Goal: Transaction & Acquisition: Purchase product/service

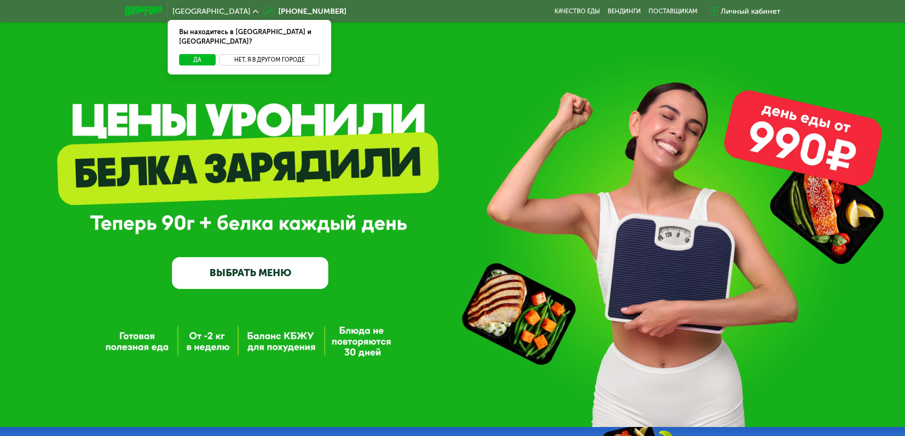
click at [279, 54] on button "Нет, я в другом городе" at bounding box center [269, 59] width 100 height 11
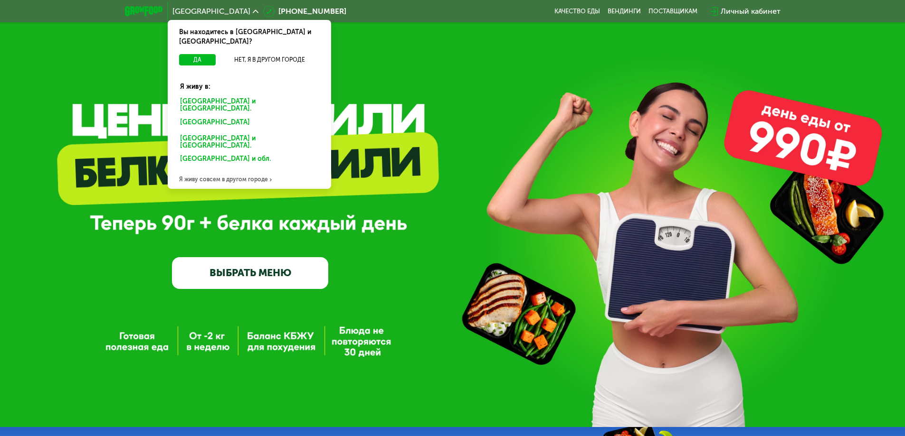
click at [198, 116] on div "Москве и обл." at bounding box center [247, 123] width 148 height 15
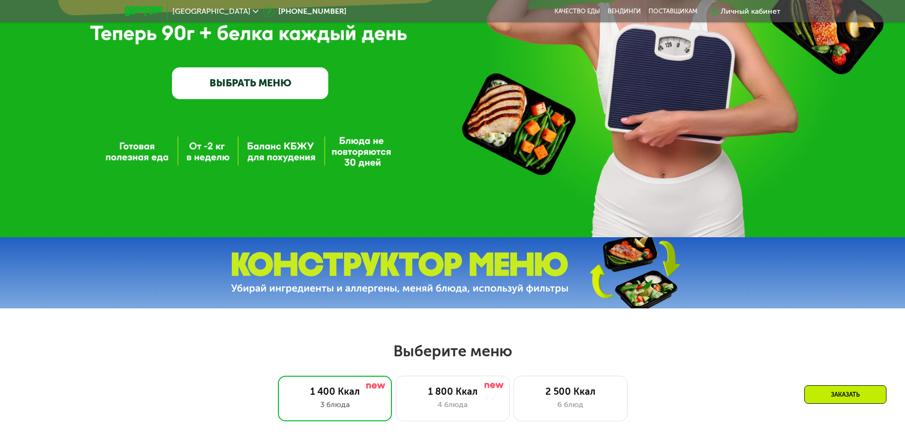
click at [244, 94] on link "ВЫБРАТЬ МЕНЮ" at bounding box center [250, 82] width 156 height 31
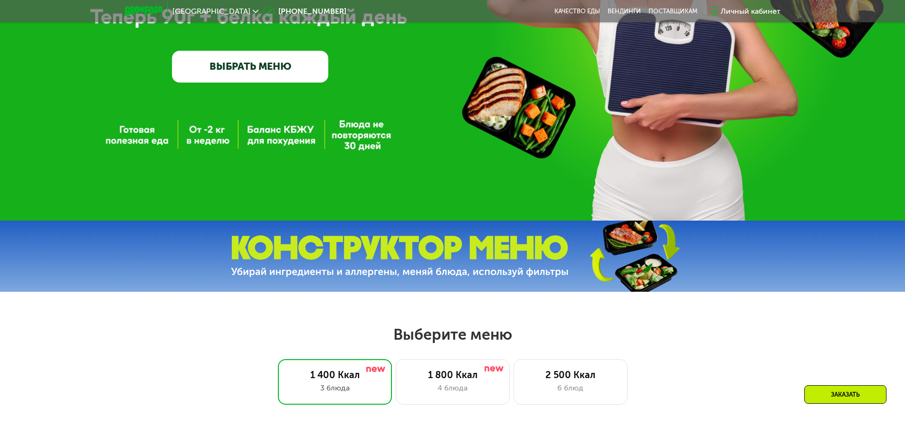
scroll to position [513, 0]
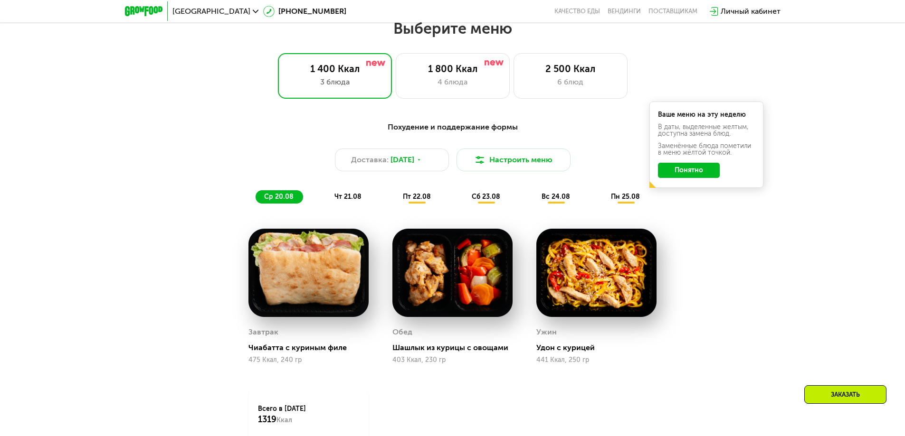
click at [353, 197] on span "чт 21.08" at bounding box center [347, 197] width 27 height 8
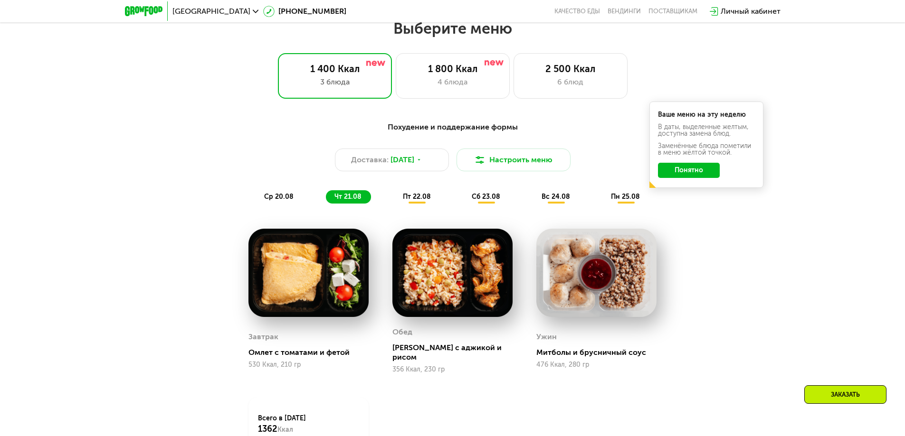
click at [427, 201] on span "пт 22.08" at bounding box center [417, 197] width 28 height 8
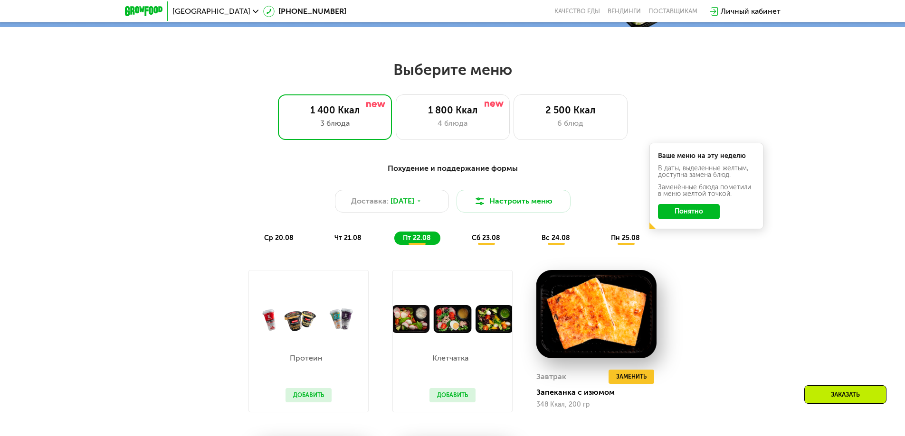
scroll to position [465, 0]
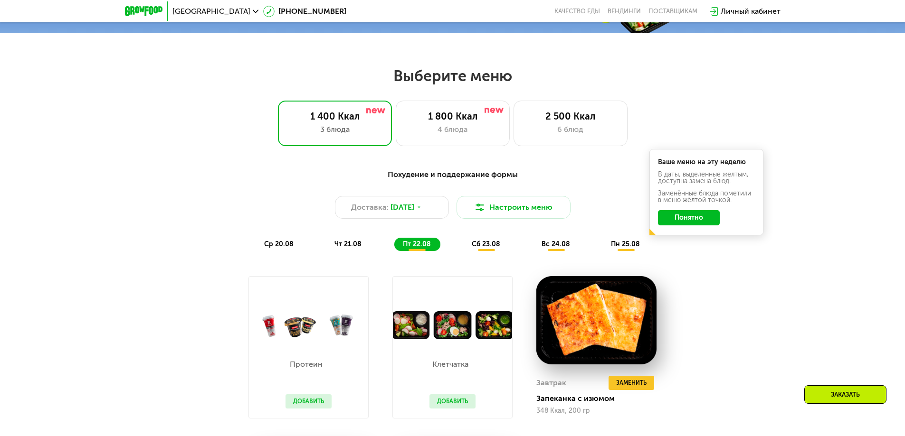
click at [489, 247] on span "сб 23.08" at bounding box center [486, 244] width 28 height 8
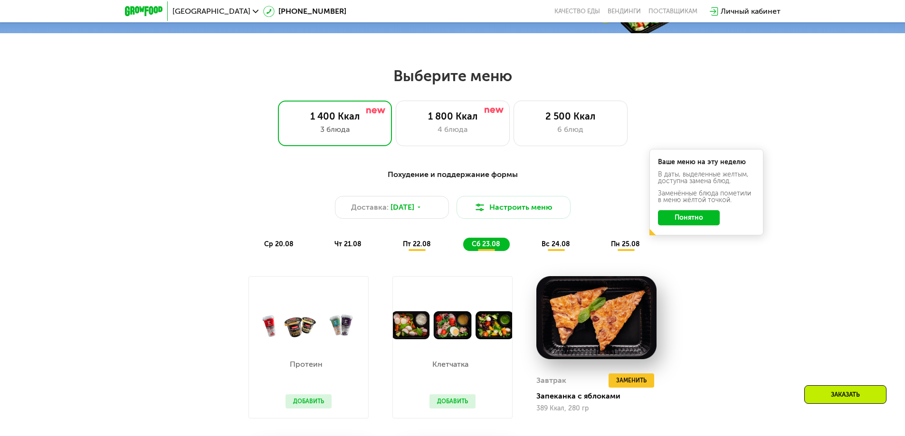
click at [561, 245] on span "вс 24.08" at bounding box center [555, 244] width 28 height 8
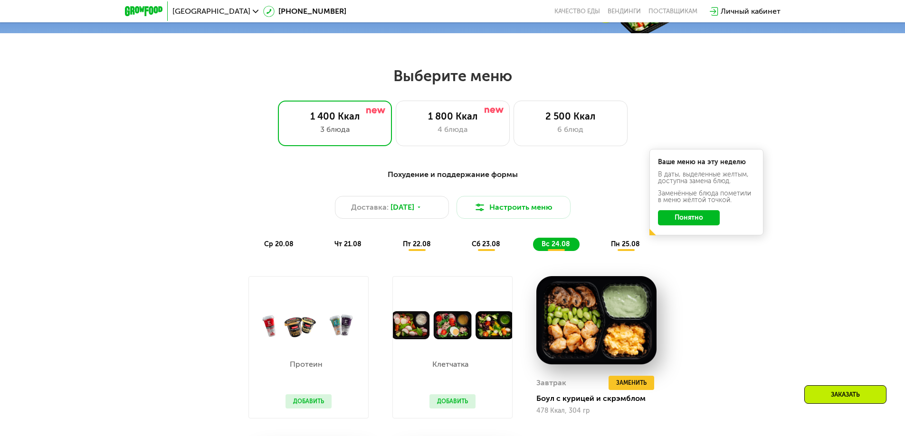
click at [626, 248] on span "пн 25.08" at bounding box center [625, 244] width 29 height 8
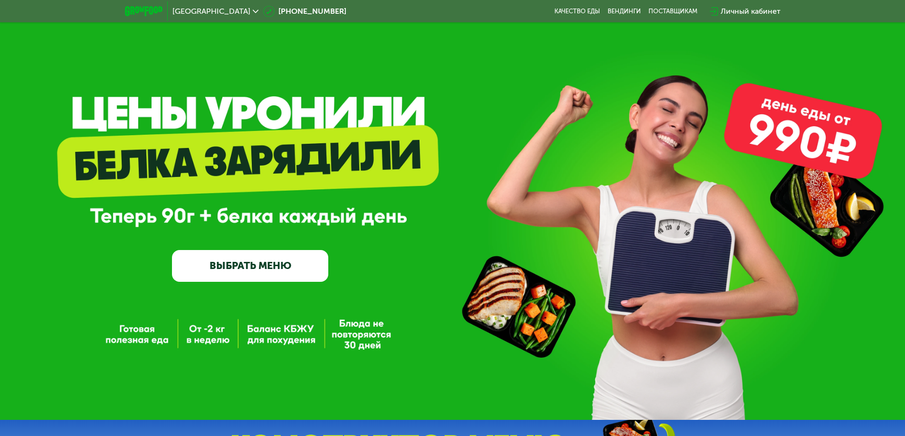
scroll to position [0, 0]
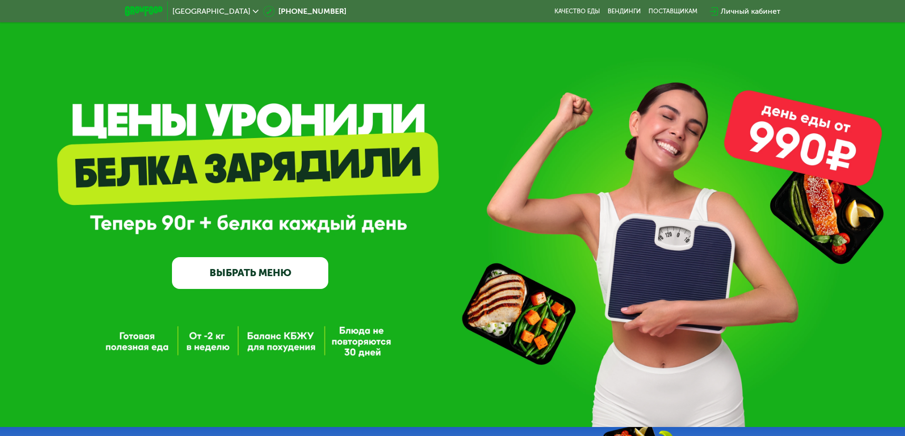
click at [244, 278] on link "ВЫБРАТЬ МЕНЮ" at bounding box center [250, 272] width 156 height 31
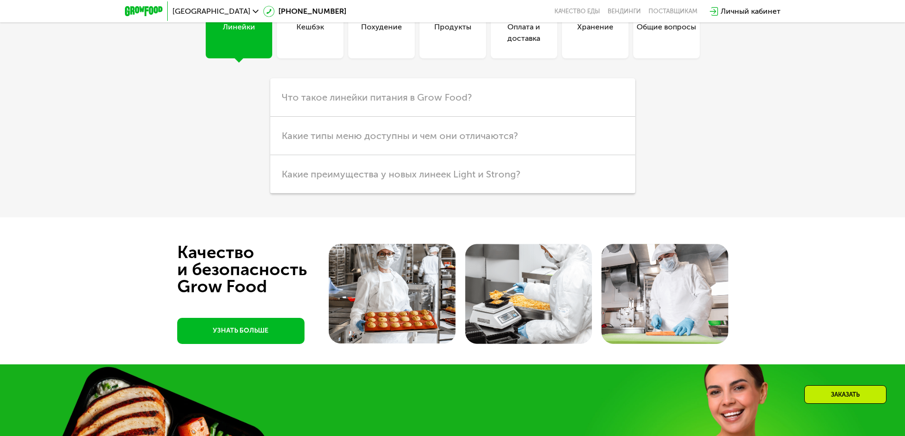
scroll to position [2412, 0]
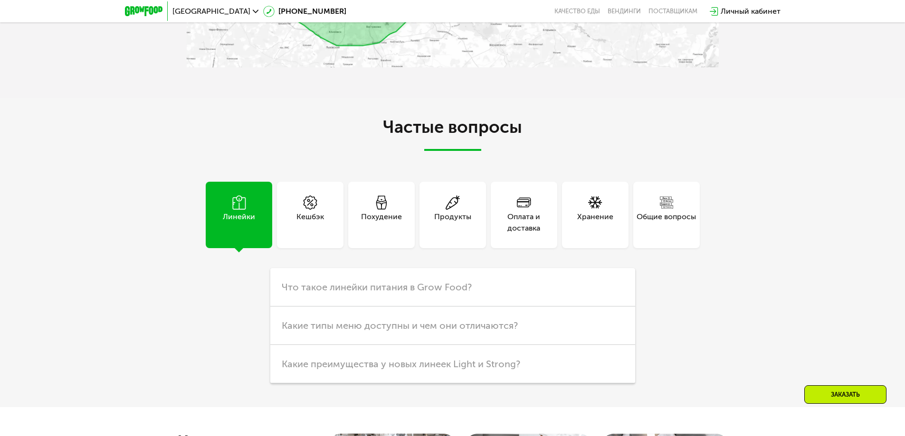
click at [376, 210] on icon at bounding box center [381, 203] width 14 height 14
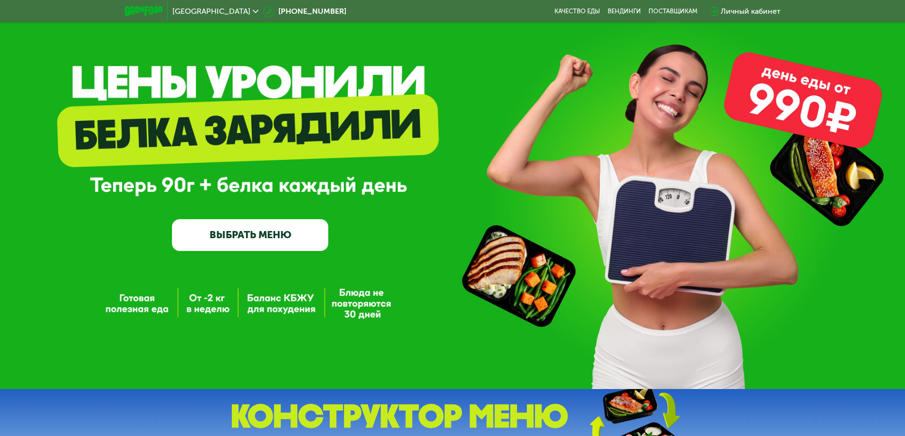
scroll to position [0, 0]
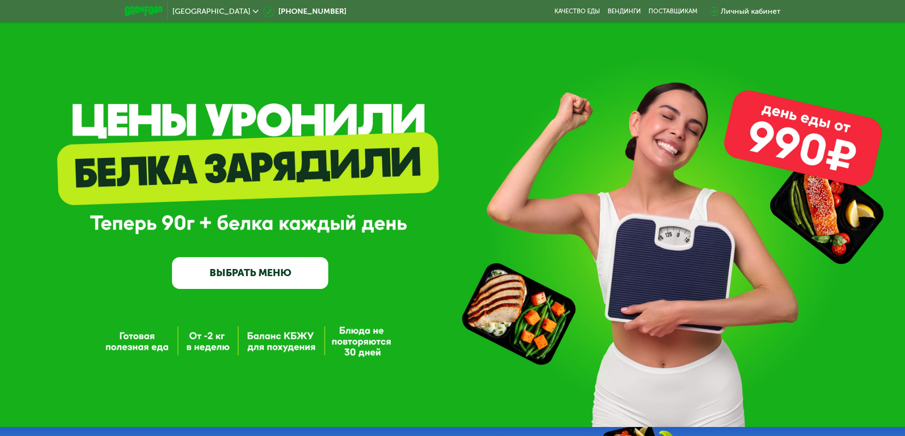
click at [250, 275] on link "ВЫБРАТЬ МЕНЮ" at bounding box center [250, 272] width 156 height 31
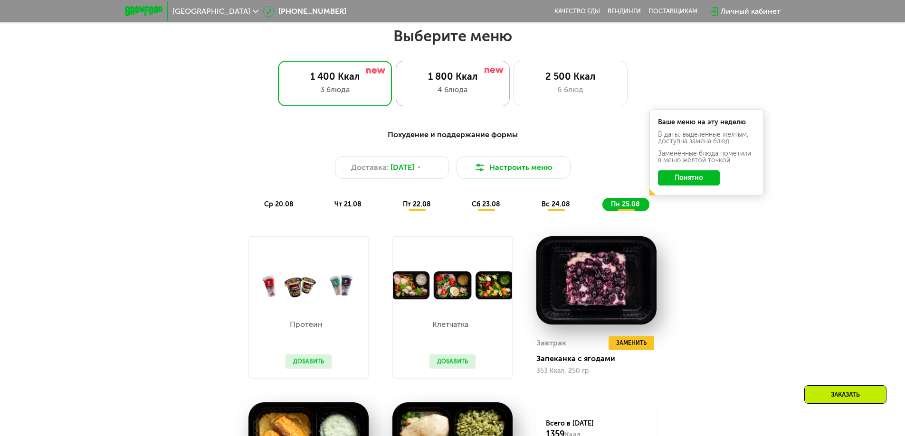
scroll to position [356, 0]
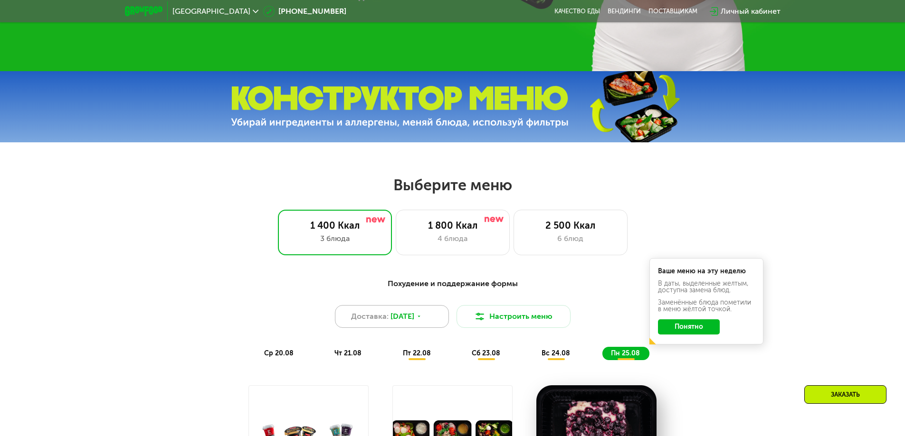
click at [430, 323] on div "Доставка: [DATE]" at bounding box center [392, 316] width 114 height 23
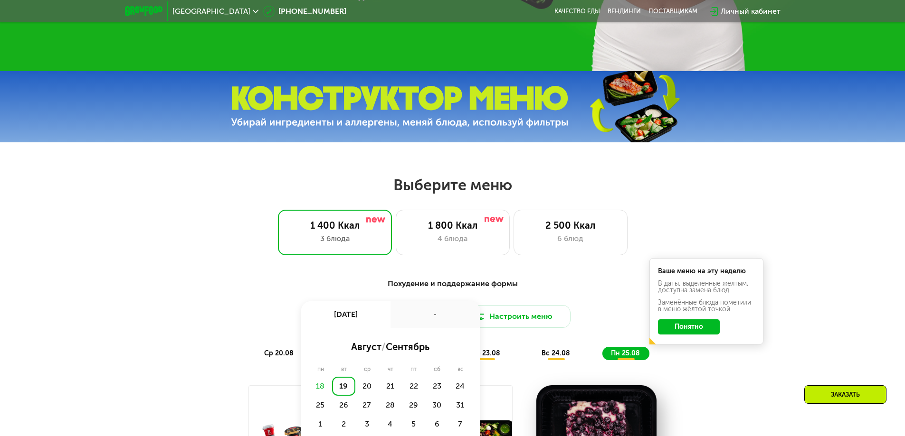
click at [430, 321] on div "-" at bounding box center [434, 315] width 89 height 27
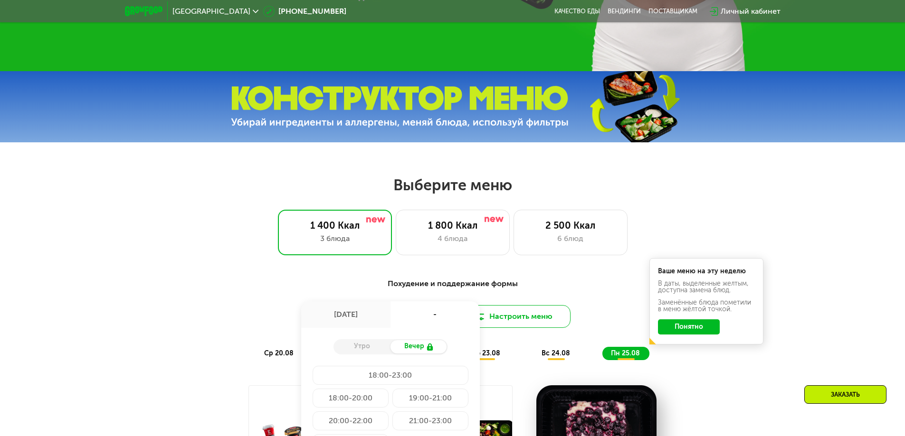
click at [535, 327] on button "Настроить меню" at bounding box center [513, 316] width 114 height 23
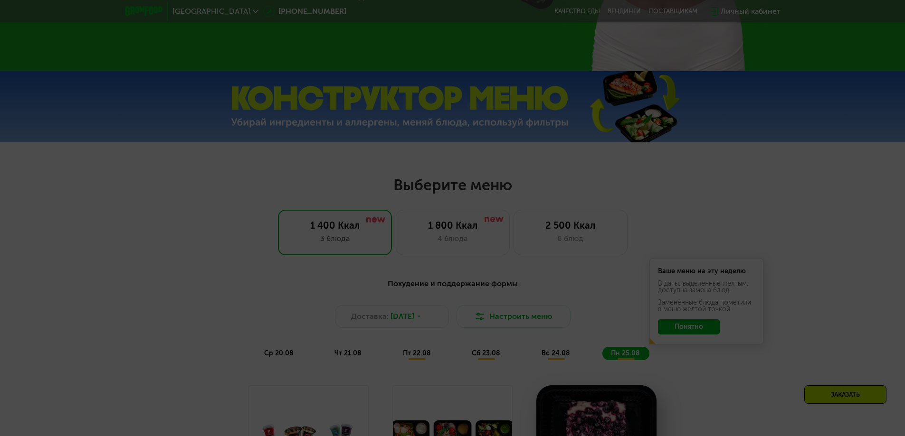
click at [526, 323] on div "Доступно 3 предпочтения Аллергены Десерты, выпечка, сахар Мясо, рыба Овощи, лук…" at bounding box center [452, 218] width 905 height 436
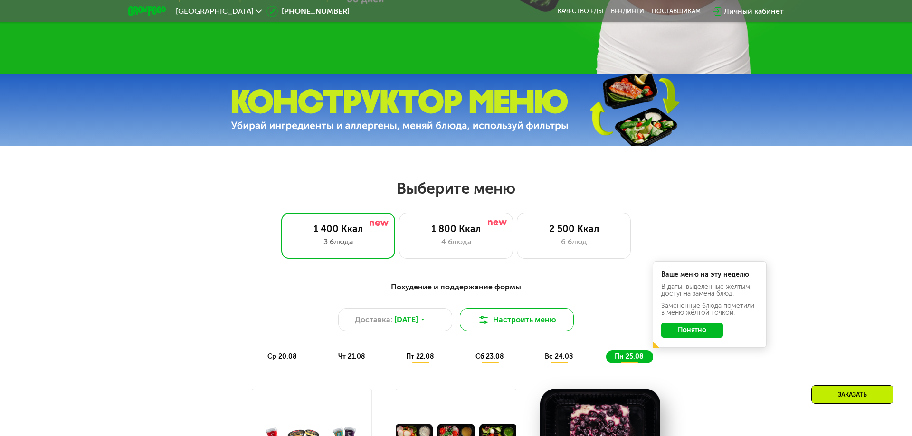
click at [524, 316] on button "Настроить меню" at bounding box center [517, 320] width 114 height 23
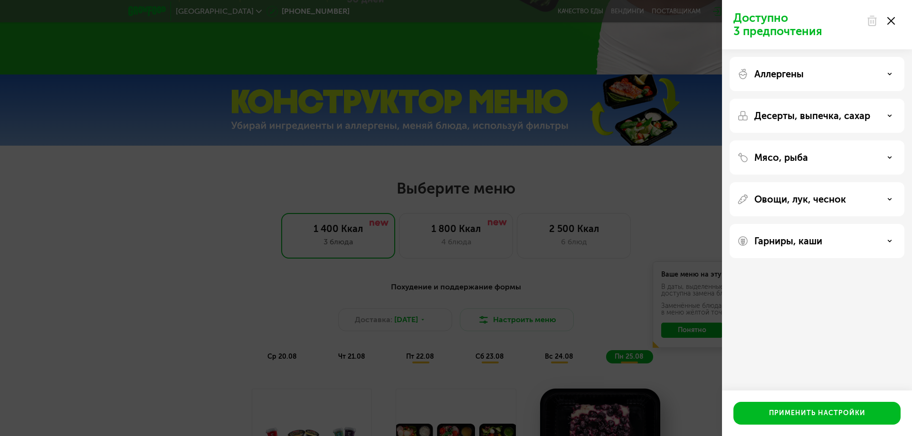
click at [887, 73] on icon at bounding box center [889, 74] width 5 height 5
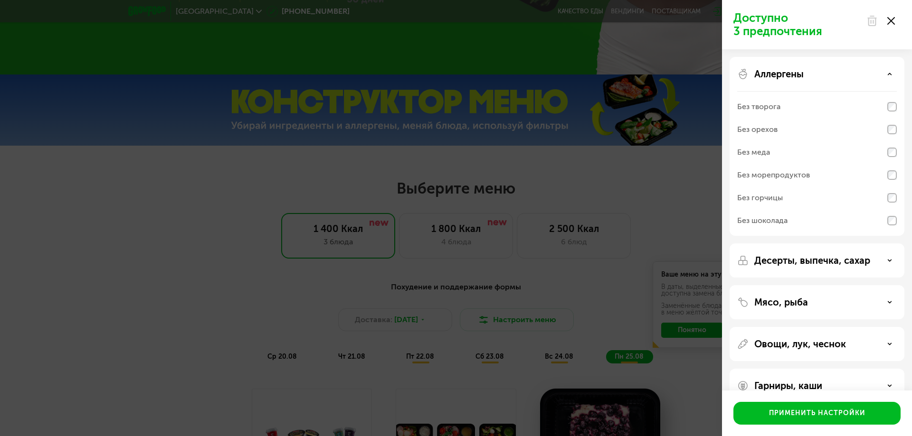
click at [887, 72] on icon at bounding box center [889, 74] width 5 height 5
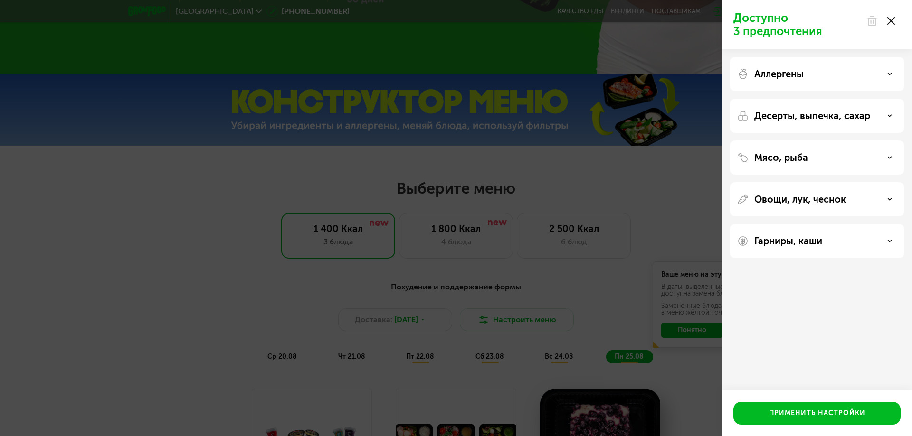
click at [215, 342] on div "Доступно 3 предпочтения Аллергены Десерты, выпечка, сахар Мясо, рыба Овощи, лук…" at bounding box center [456, 218] width 912 height 436
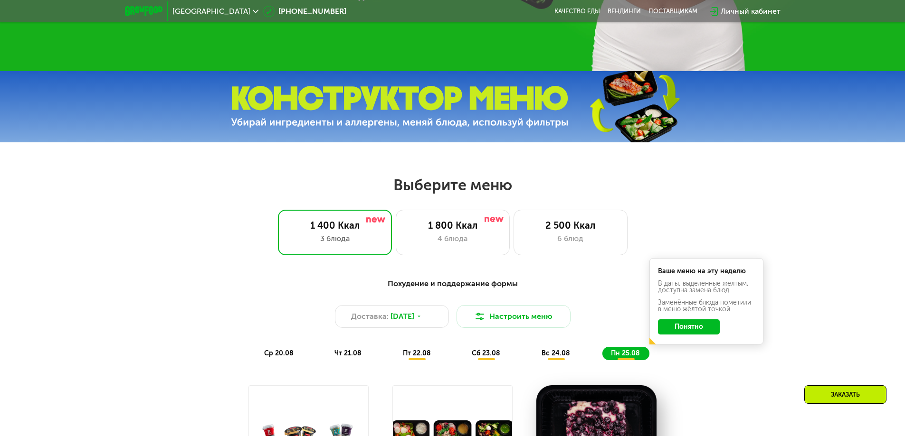
click at [279, 357] on span "ср 20.08" at bounding box center [278, 353] width 29 height 8
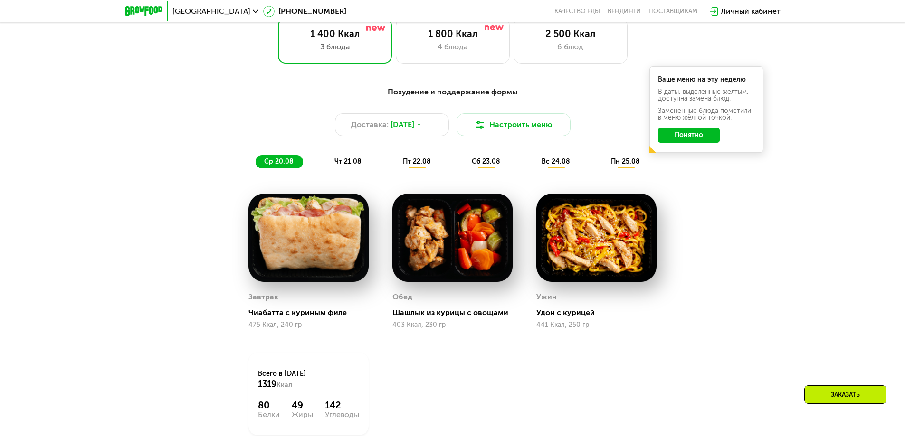
scroll to position [546, 0]
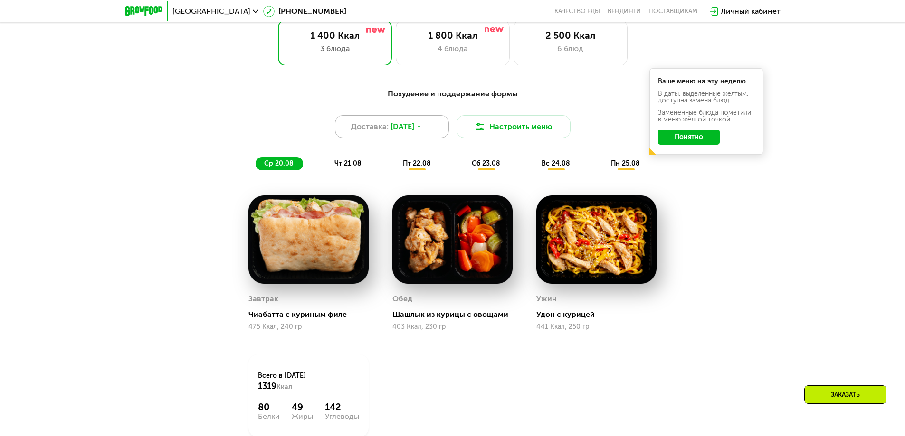
click at [422, 128] on icon at bounding box center [419, 127] width 6 height 6
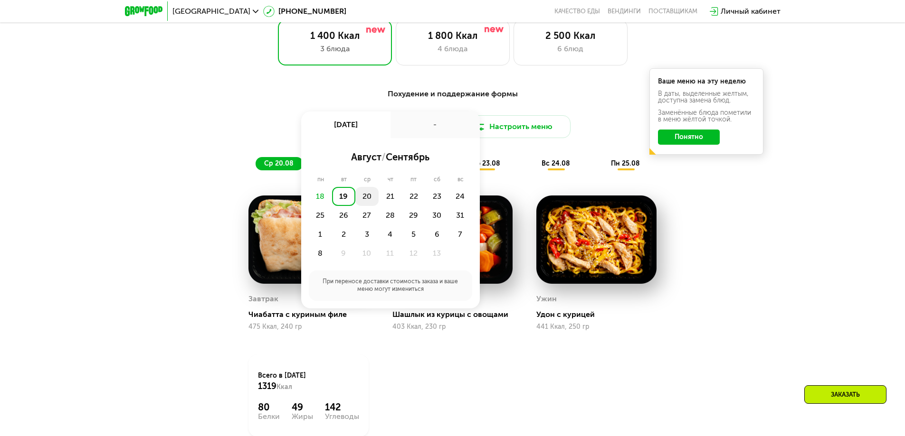
click at [378, 201] on div "20" at bounding box center [389, 196] width 23 height 19
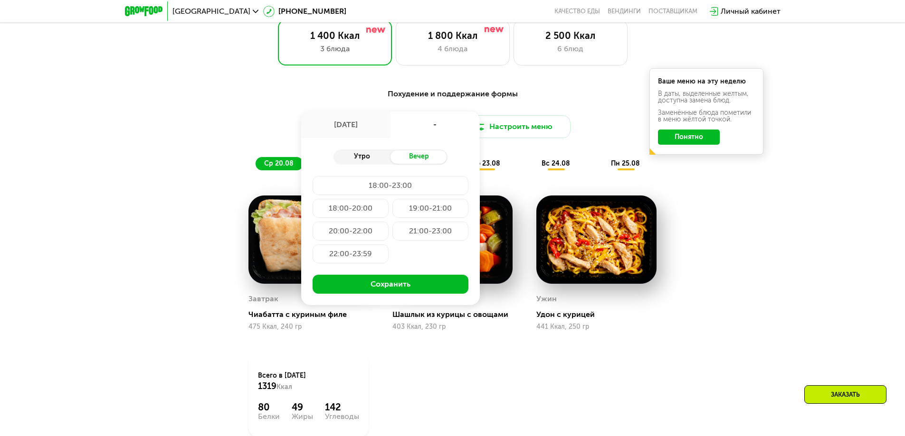
click at [367, 158] on div "Утро" at bounding box center [361, 157] width 57 height 13
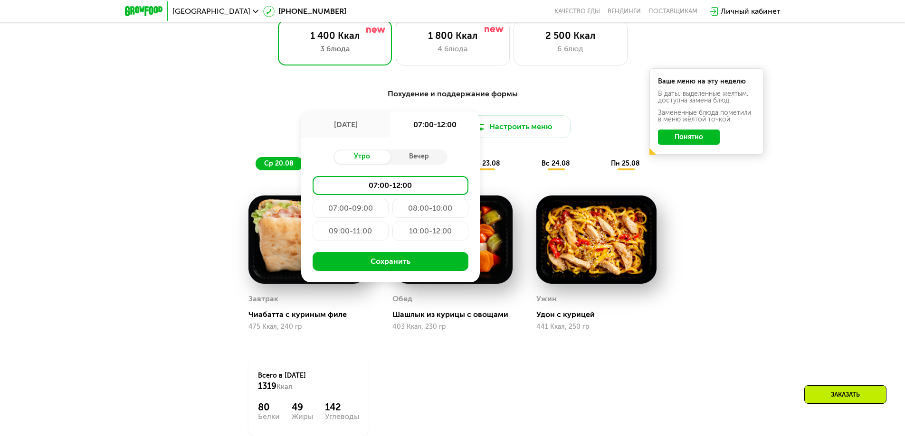
click at [388, 222] on div "08:00-10:00" at bounding box center [350, 231] width 76 height 19
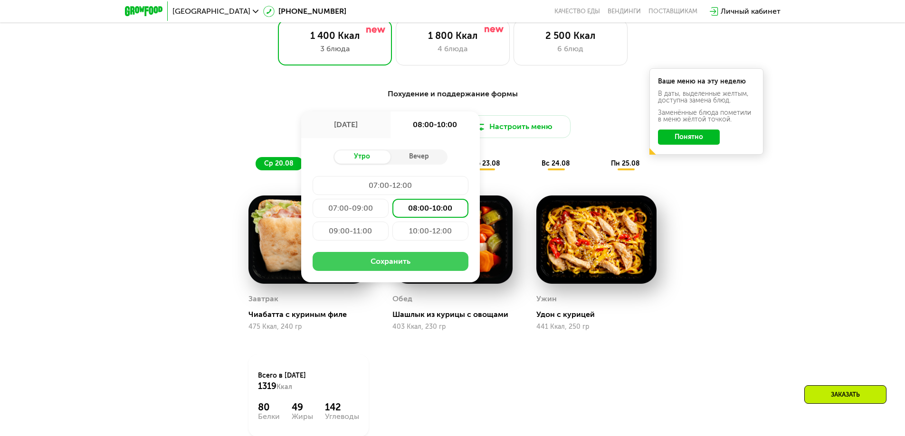
click at [389, 264] on button "Сохранить" at bounding box center [390, 261] width 156 height 19
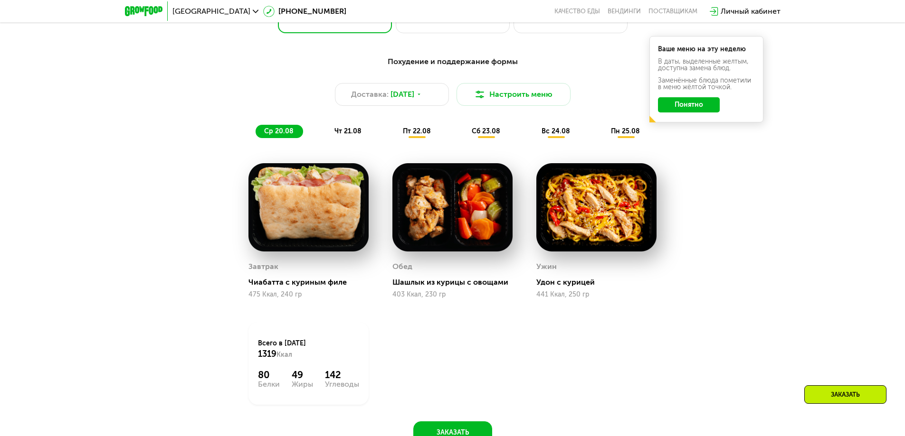
scroll to position [594, 0]
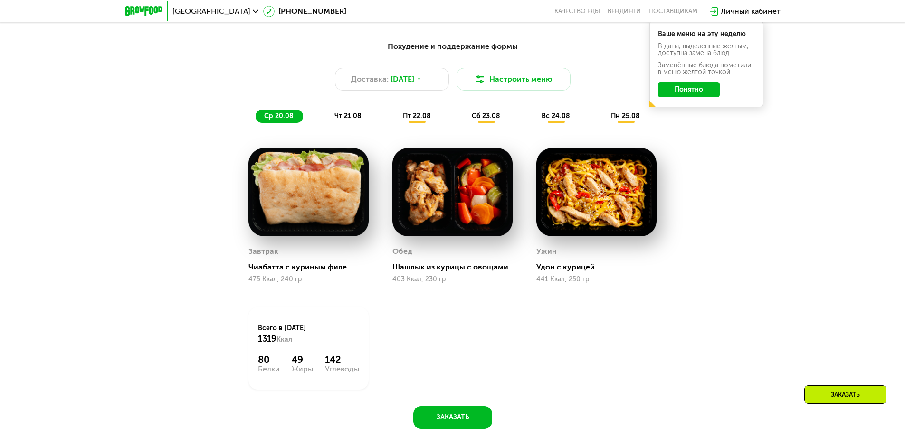
click at [346, 116] on span "чт 21.08" at bounding box center [347, 116] width 27 height 8
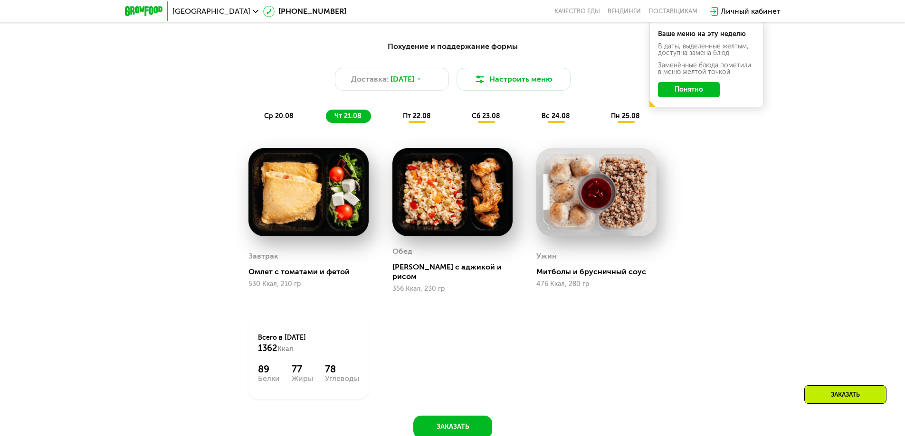
click at [421, 120] on span "пт 22.08" at bounding box center [417, 116] width 28 height 8
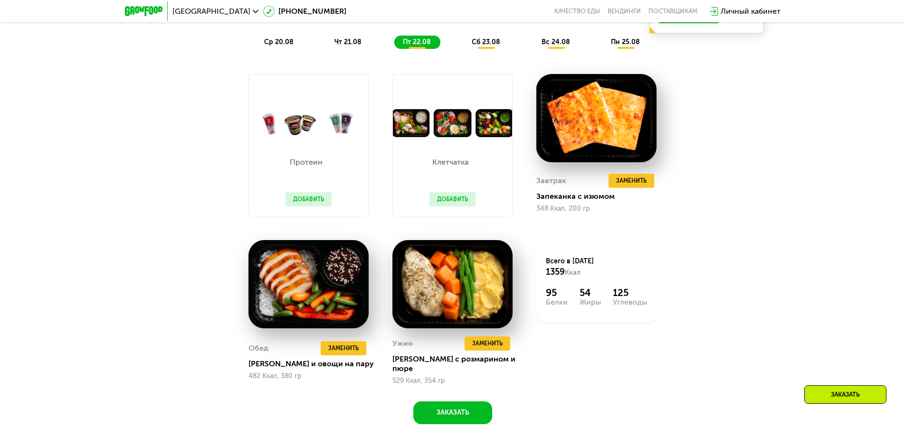
scroll to position [689, 0]
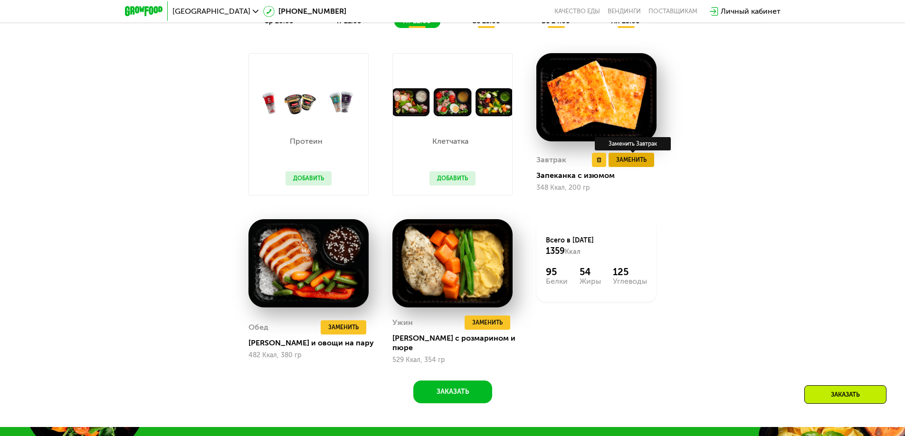
click at [624, 163] on span "Заменить" at bounding box center [631, 159] width 30 height 9
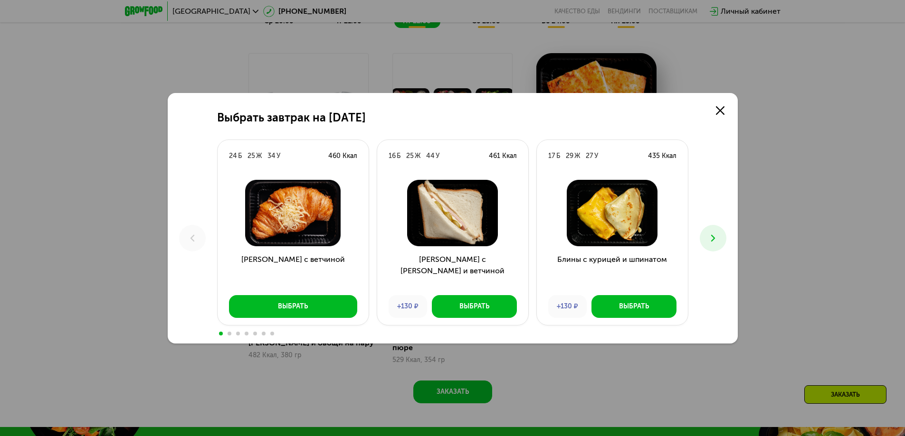
click at [713, 236] on use at bounding box center [712, 238] width 4 height 7
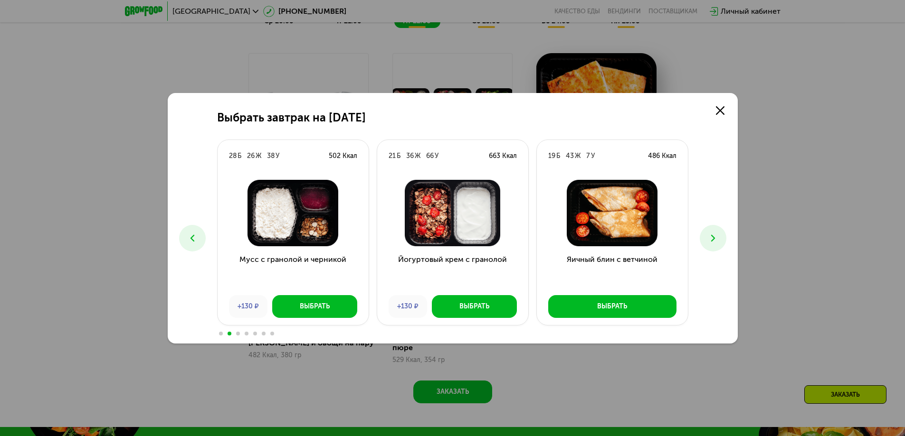
click at [713, 236] on icon at bounding box center [712, 238] width 11 height 11
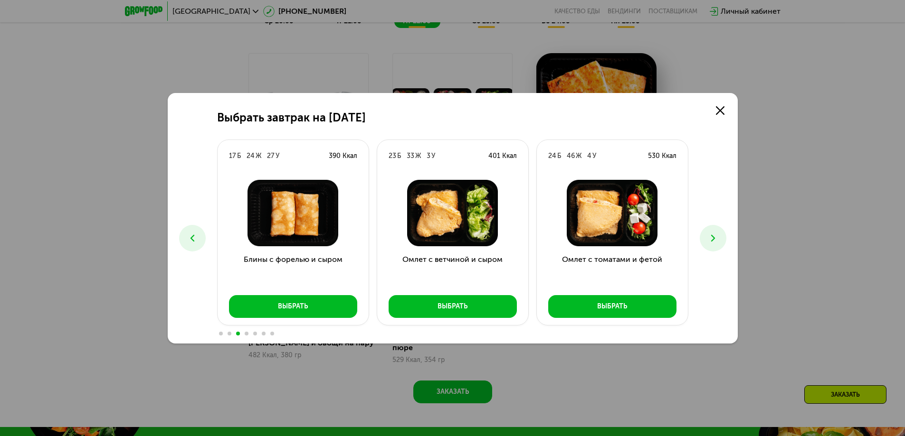
click at [712, 235] on icon at bounding box center [712, 238] width 11 height 11
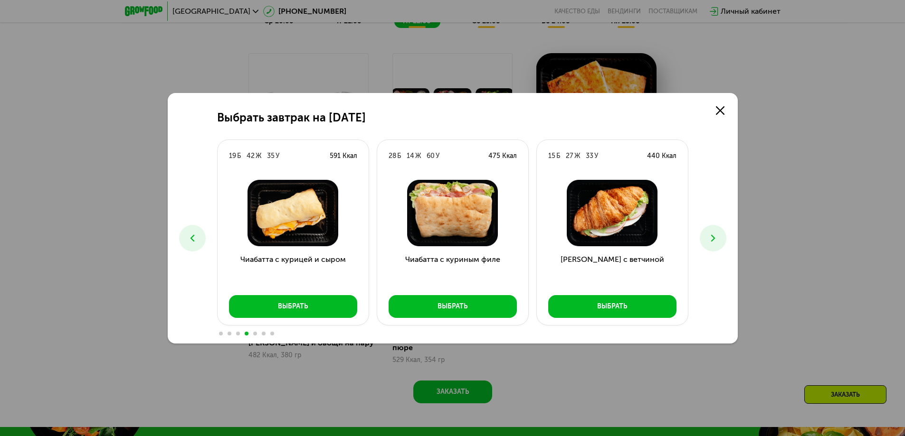
click at [712, 235] on icon at bounding box center [712, 238] width 11 height 11
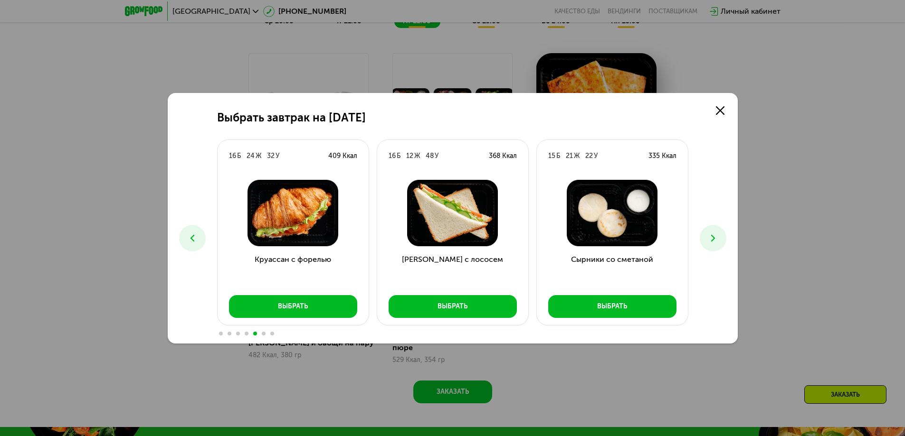
click at [712, 235] on icon at bounding box center [712, 238] width 11 height 11
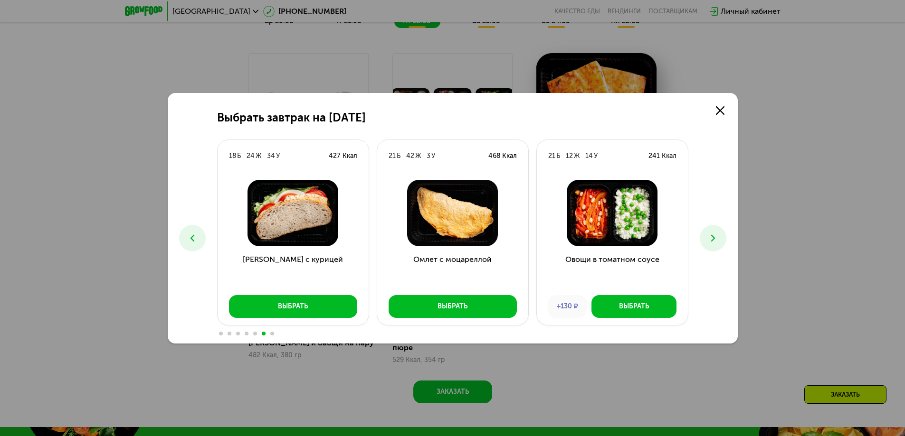
click at [712, 235] on icon at bounding box center [712, 238] width 11 height 11
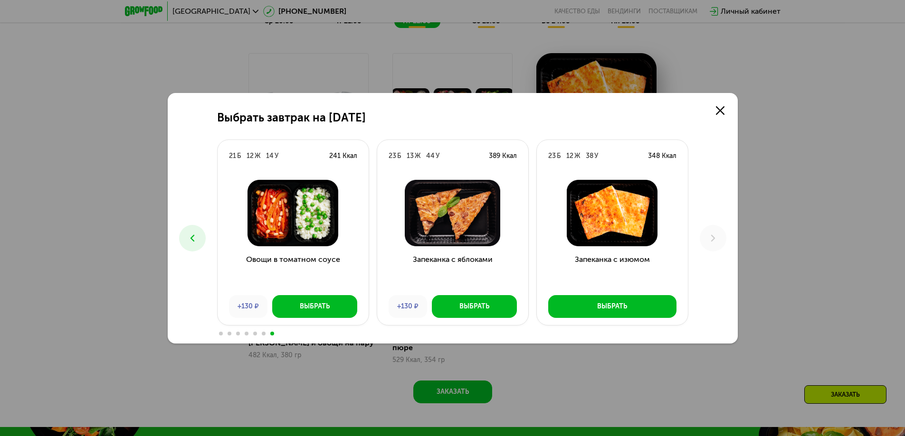
click at [173, 236] on div "Выбрать завтрак на [DATE] Б 25 Ж 34 У 460 Ккал Круассан с ветчиной Выбрать 16 Б…" at bounding box center [453, 218] width 570 height 251
click at [194, 239] on icon at bounding box center [192, 238] width 11 height 11
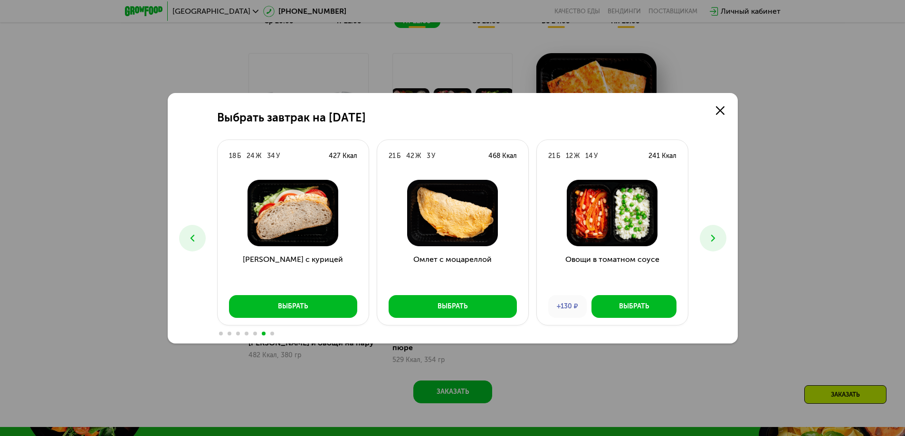
click at [192, 236] on use at bounding box center [192, 238] width 4 height 7
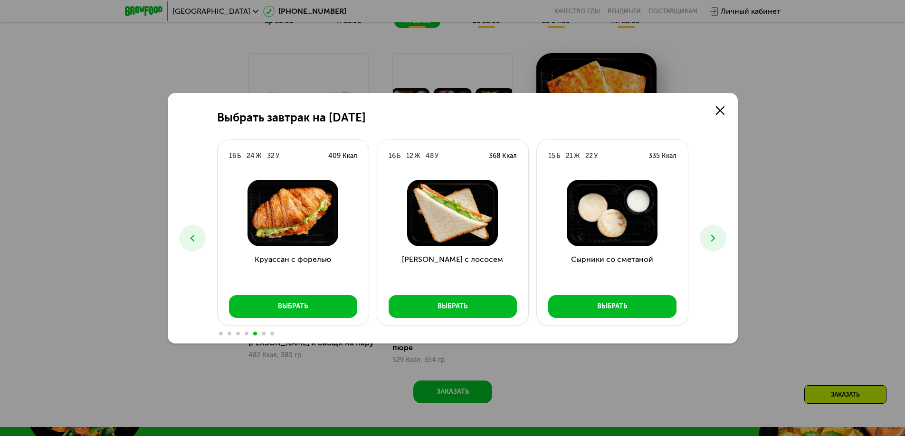
click at [192, 236] on use at bounding box center [192, 238] width 4 height 7
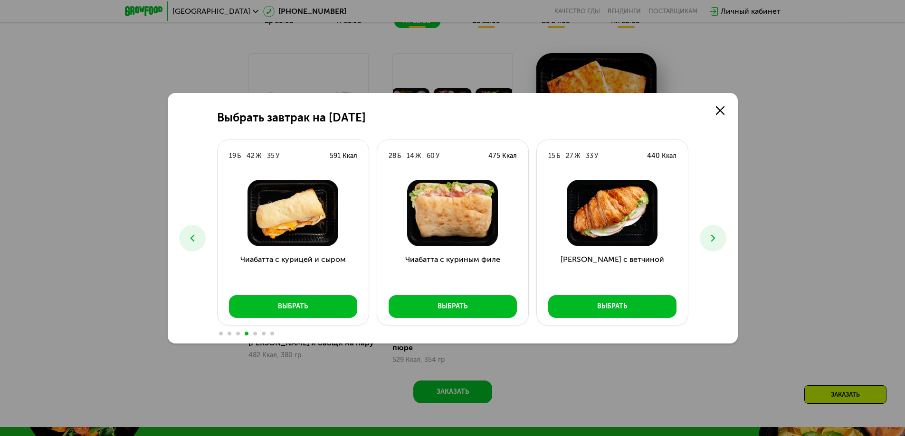
click at [192, 236] on use at bounding box center [192, 238] width 4 height 7
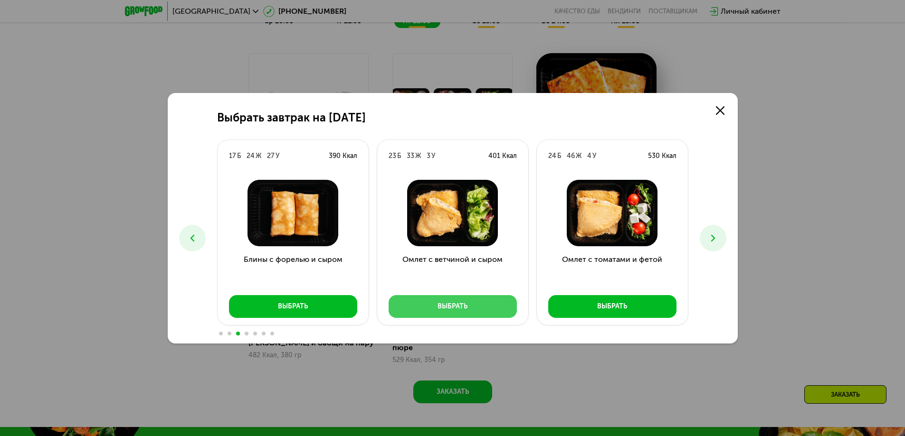
click at [456, 308] on div "Выбрать" at bounding box center [452, 306] width 30 height 9
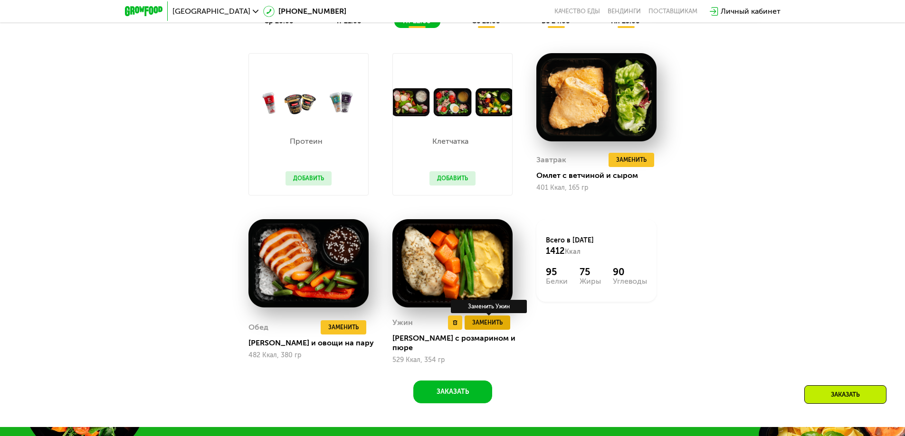
click at [480, 325] on span "Заменить" at bounding box center [487, 322] width 30 height 9
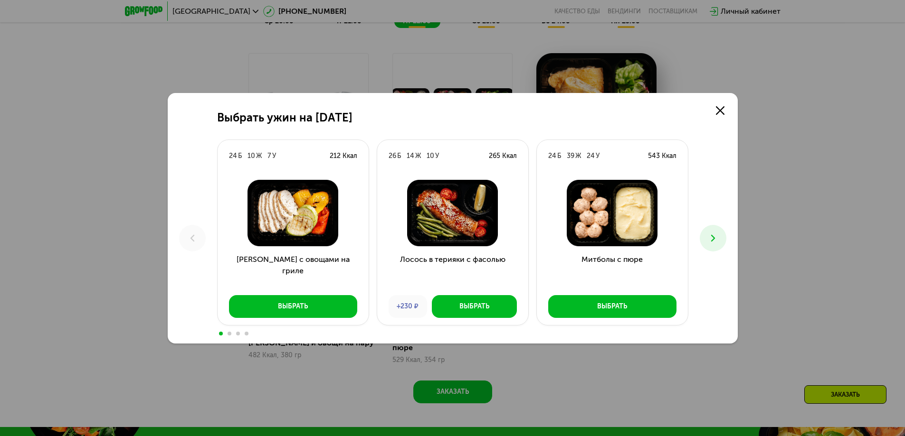
click at [714, 240] on icon at bounding box center [712, 238] width 11 height 11
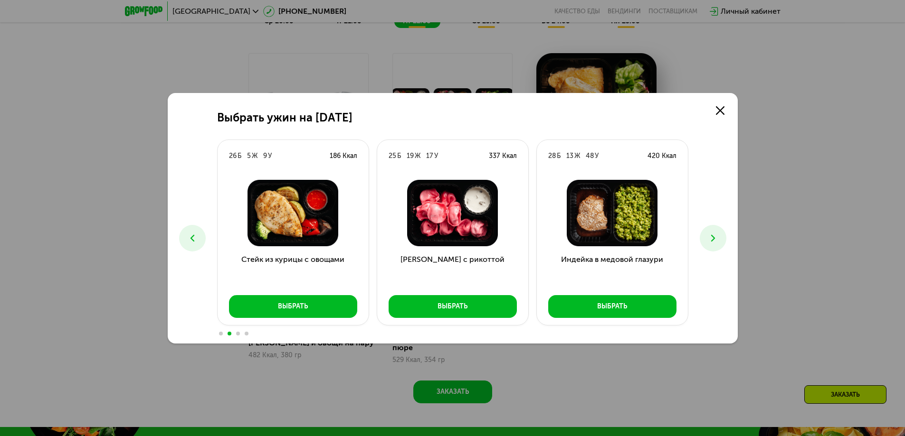
click at [714, 239] on icon at bounding box center [712, 238] width 11 height 11
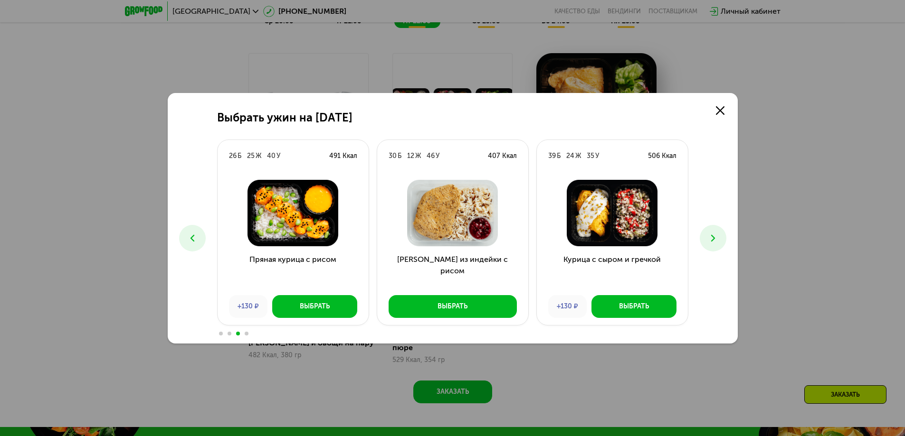
click at [714, 239] on icon at bounding box center [712, 238] width 11 height 11
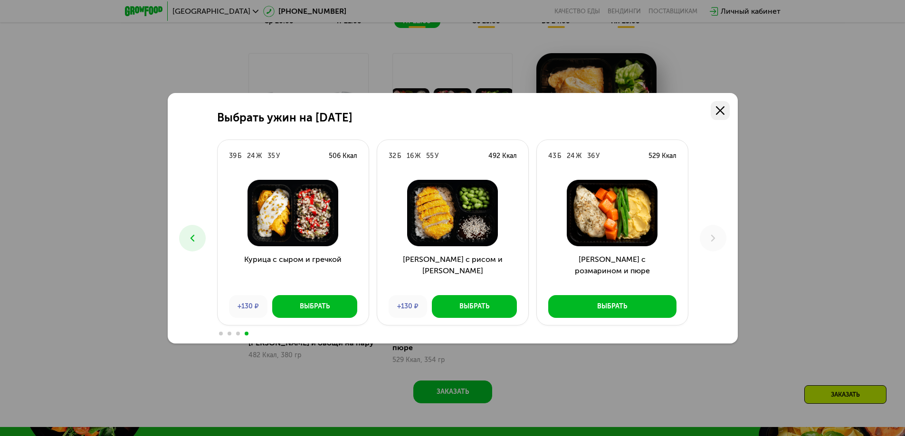
click at [718, 108] on icon at bounding box center [720, 110] width 9 height 9
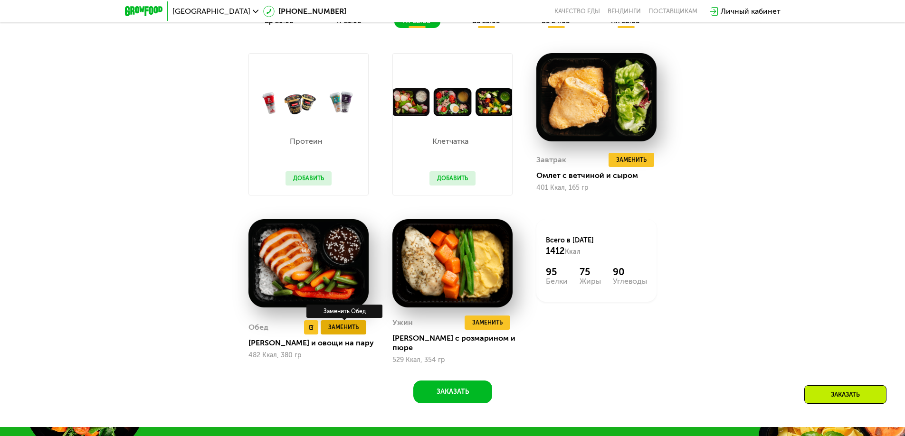
click at [338, 323] on span "Заменить" at bounding box center [343, 327] width 30 height 9
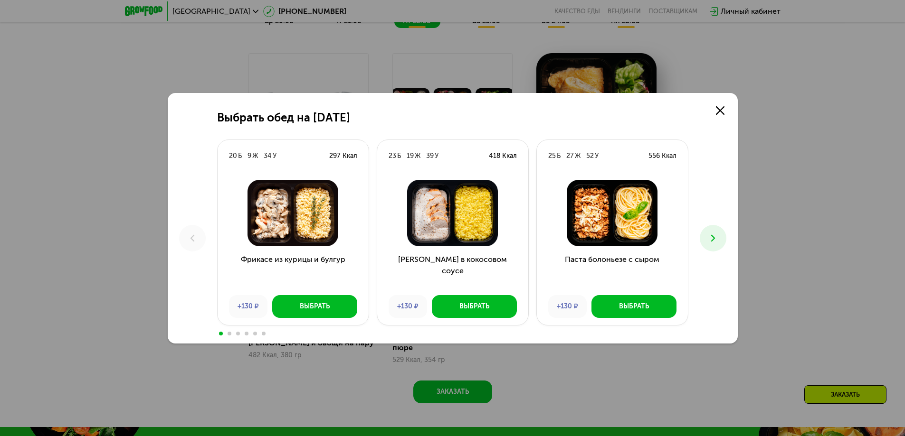
click at [715, 234] on icon at bounding box center [712, 238] width 11 height 11
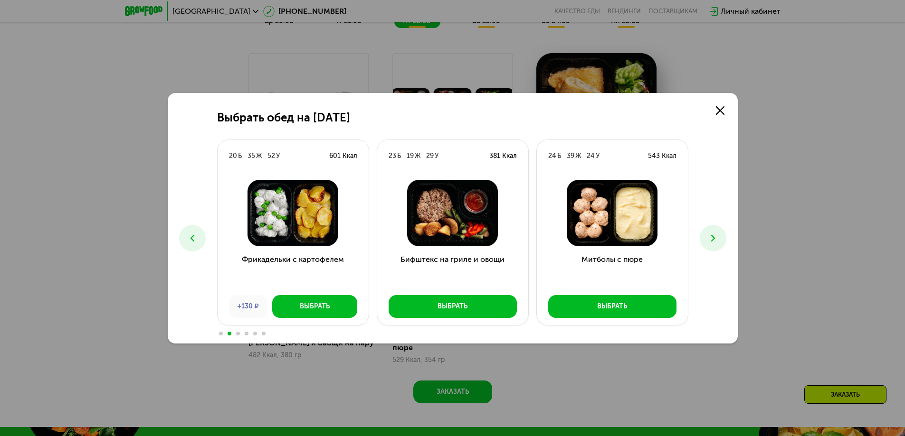
click at [715, 234] on icon at bounding box center [712, 238] width 11 height 11
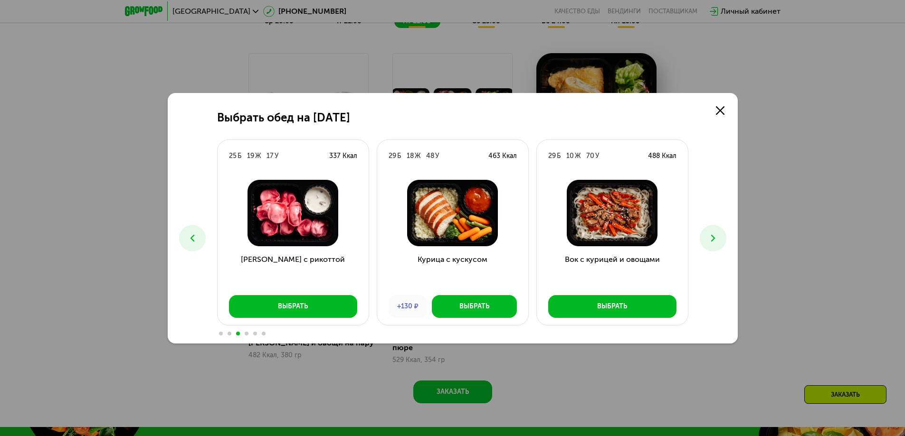
click at [715, 234] on icon at bounding box center [712, 238] width 11 height 11
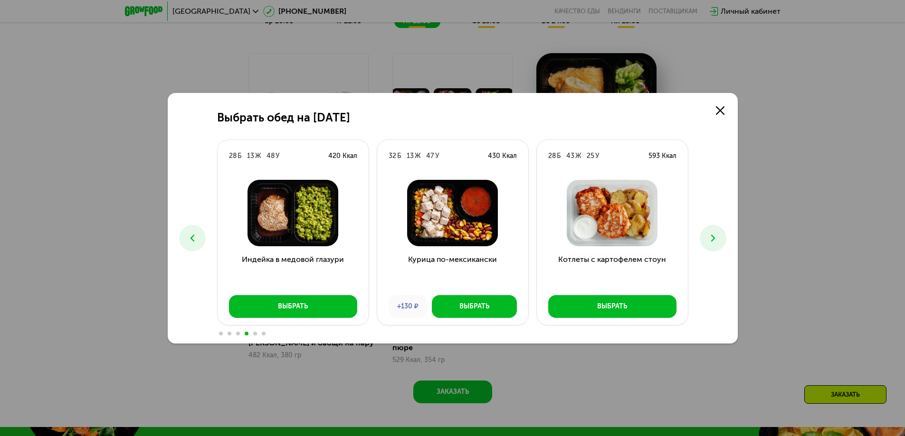
click at [715, 233] on icon at bounding box center [712, 238] width 11 height 11
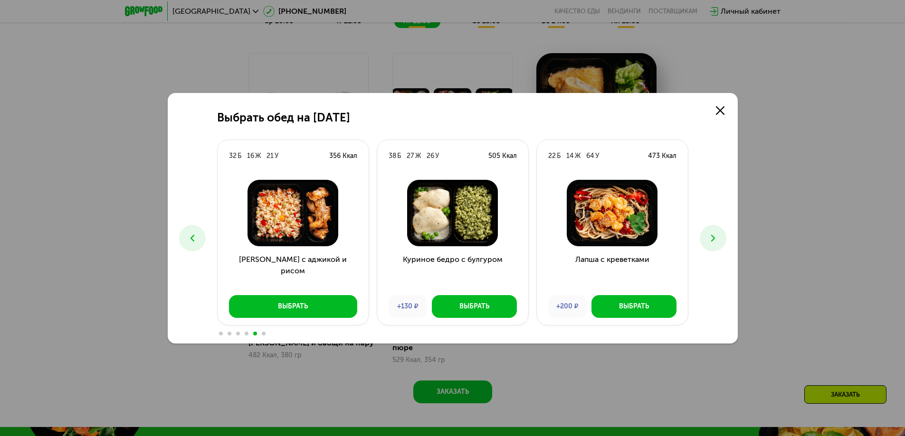
click at [715, 233] on icon at bounding box center [712, 238] width 11 height 11
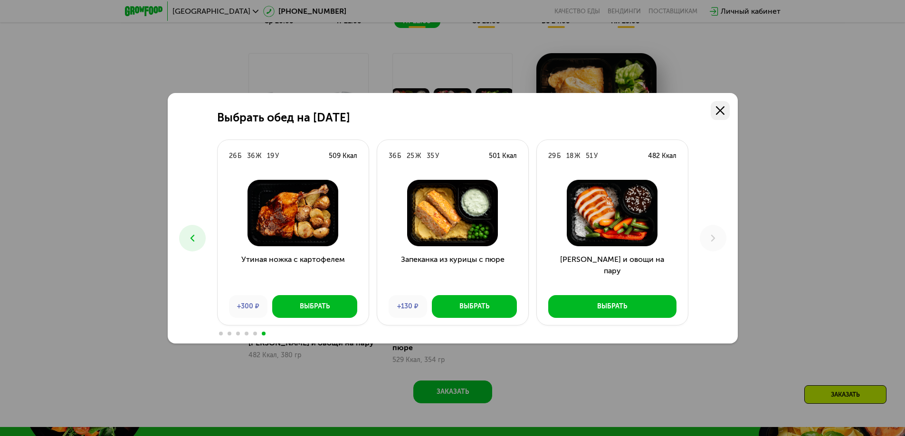
click at [723, 104] on link at bounding box center [719, 110] width 19 height 19
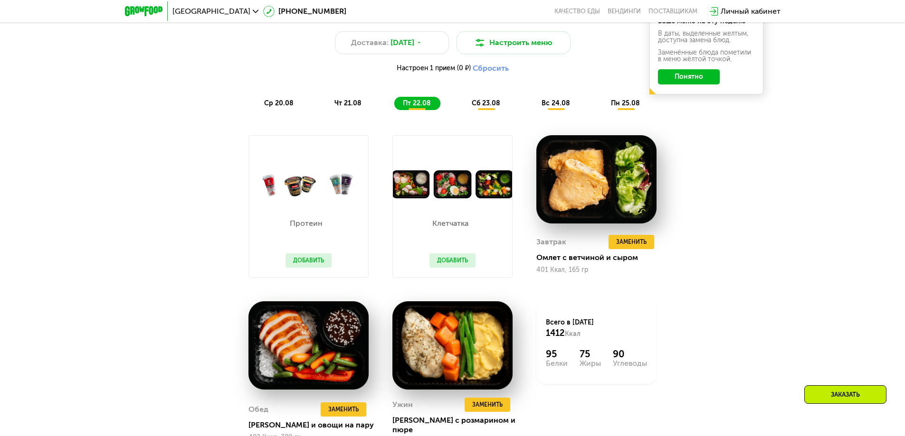
scroll to position [617, 0]
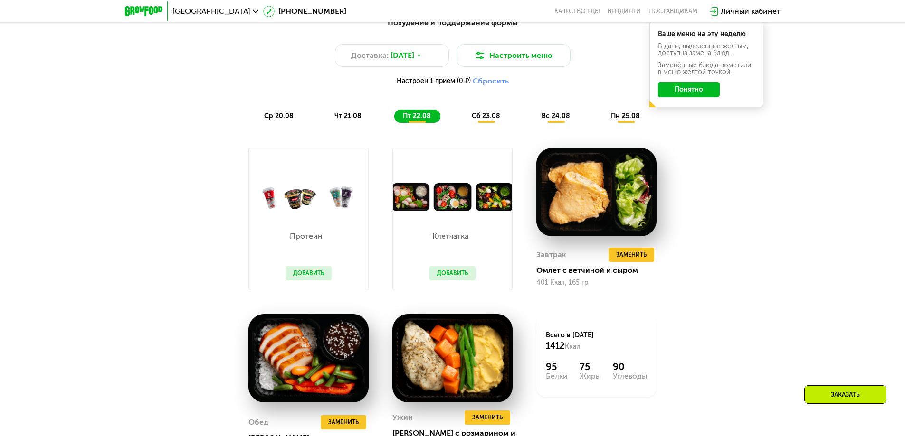
click at [491, 118] on span "сб 23.08" at bounding box center [486, 116] width 28 height 8
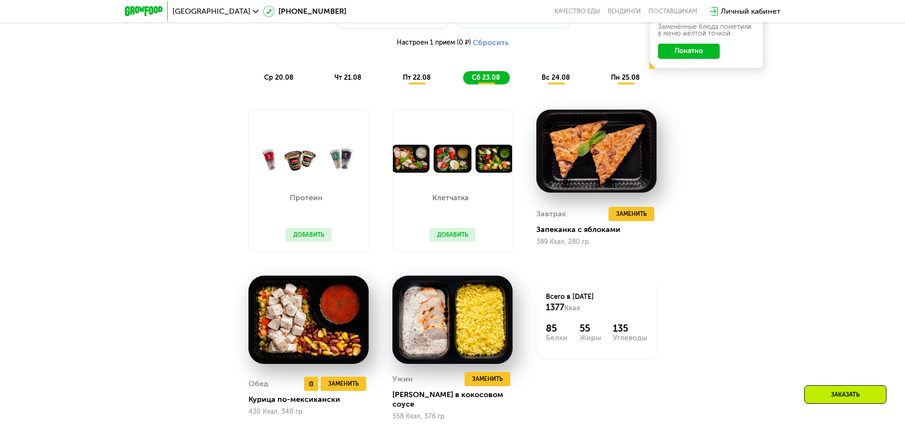
scroll to position [712, 0]
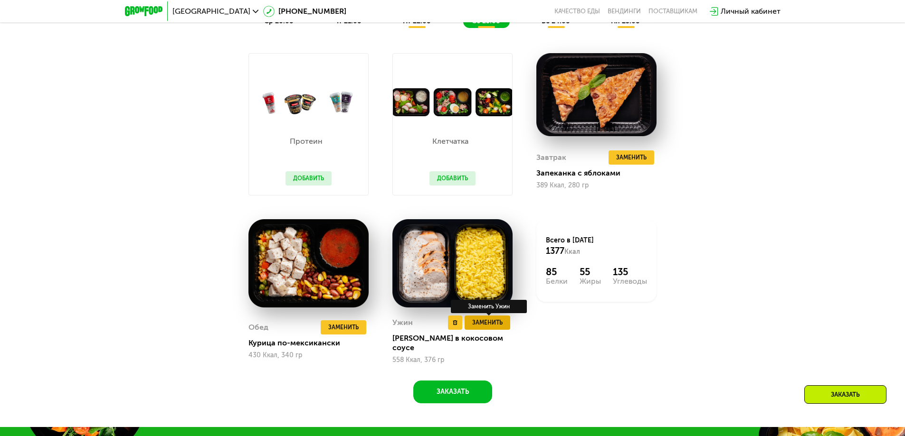
click at [490, 323] on span "Заменить" at bounding box center [487, 322] width 30 height 9
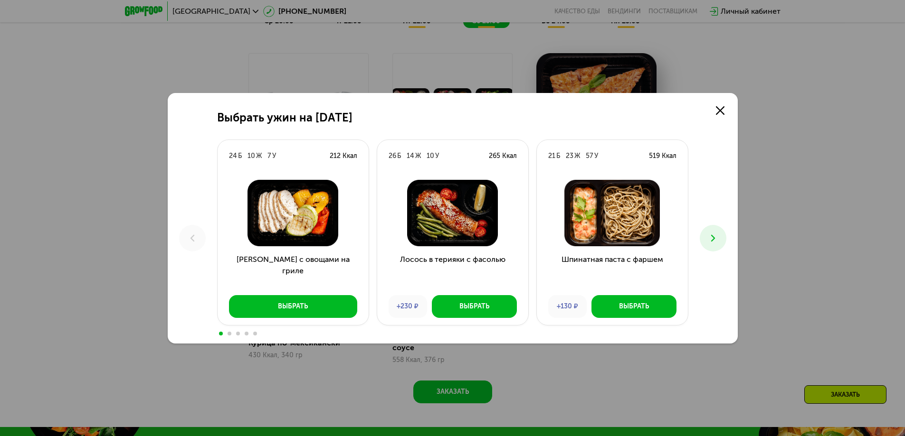
click at [709, 236] on icon at bounding box center [712, 238] width 11 height 11
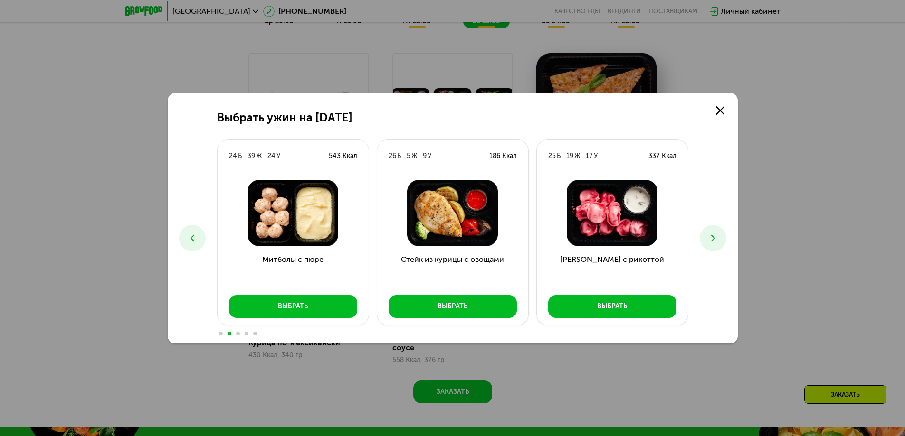
click at [709, 235] on icon at bounding box center [712, 238] width 11 height 11
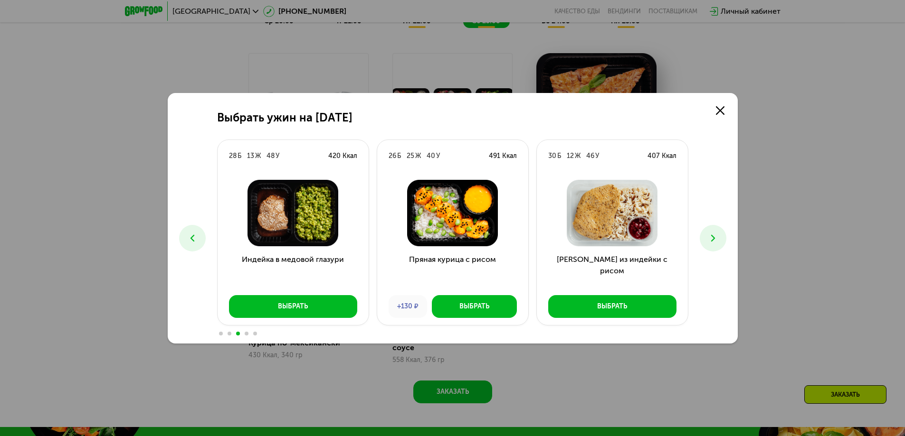
click at [709, 235] on icon at bounding box center [712, 238] width 11 height 11
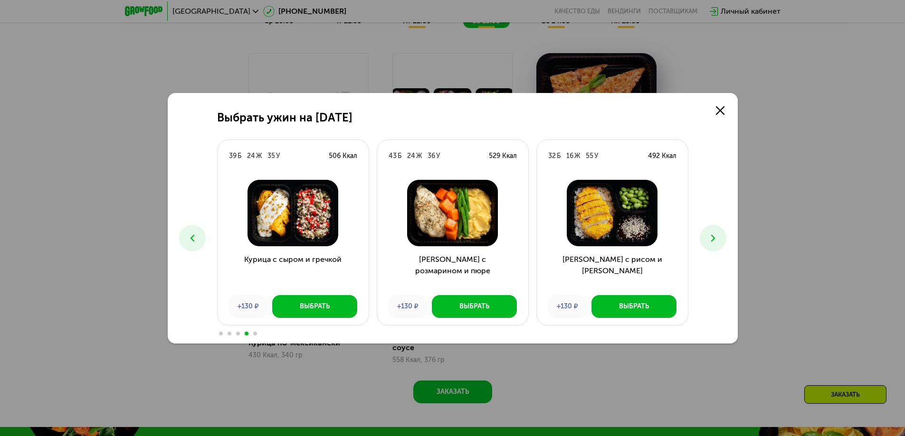
click at [709, 235] on icon at bounding box center [712, 238] width 11 height 11
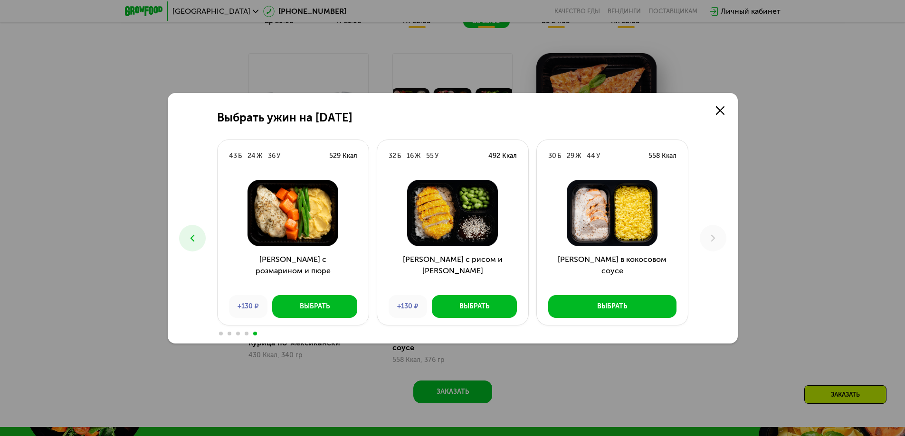
click at [187, 234] on icon at bounding box center [192, 238] width 11 height 11
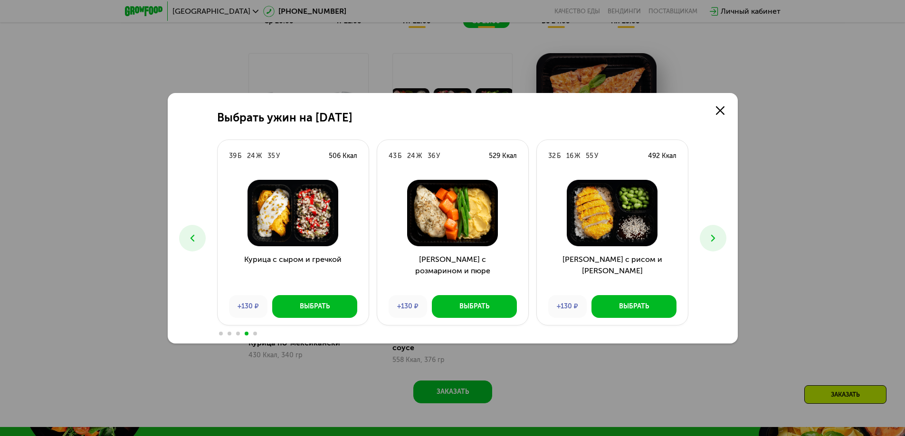
click at [187, 234] on icon at bounding box center [192, 238] width 11 height 11
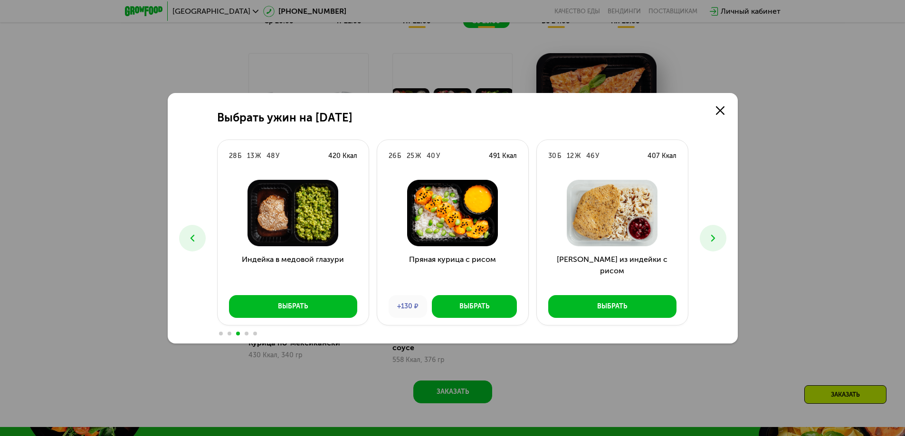
click at [187, 233] on icon at bounding box center [192, 238] width 11 height 11
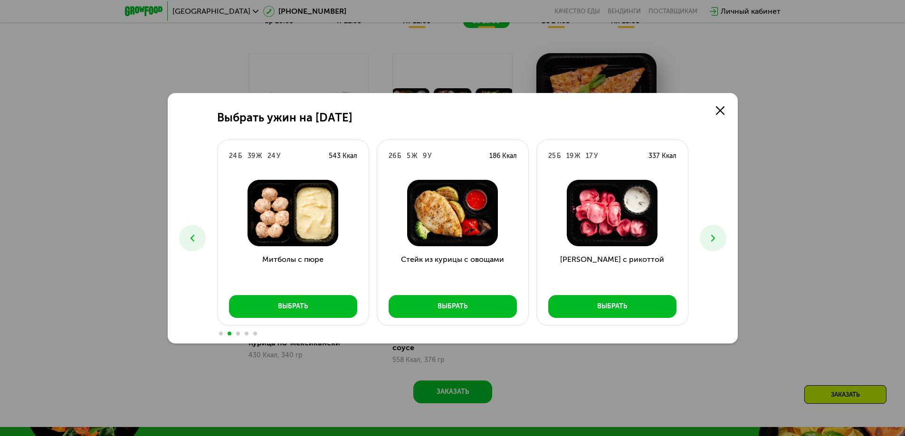
click at [187, 233] on icon at bounding box center [192, 238] width 11 height 11
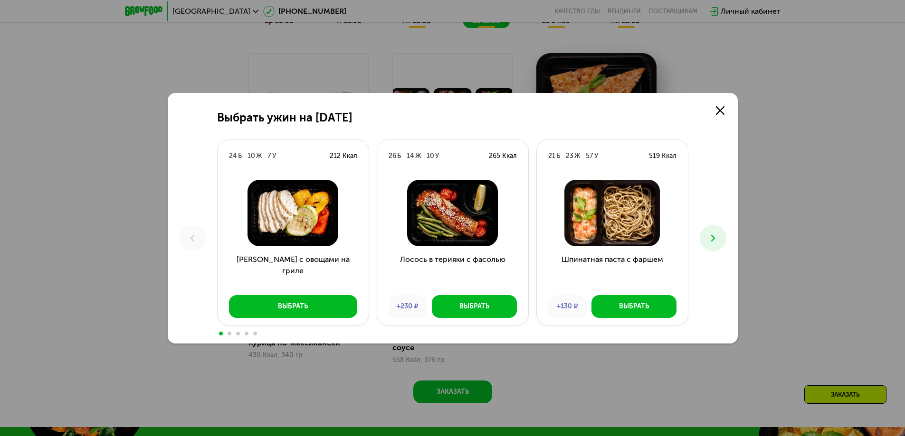
click at [713, 239] on use at bounding box center [712, 238] width 4 height 7
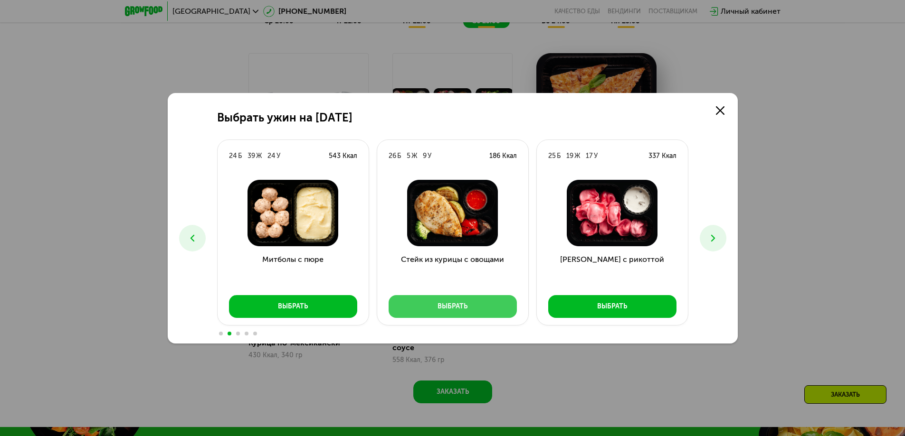
click at [451, 310] on div "Выбрать" at bounding box center [452, 306] width 30 height 9
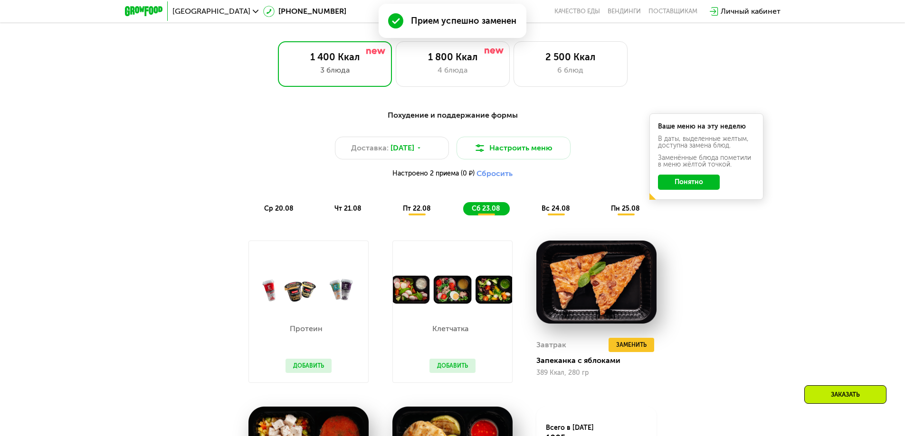
scroll to position [522, 0]
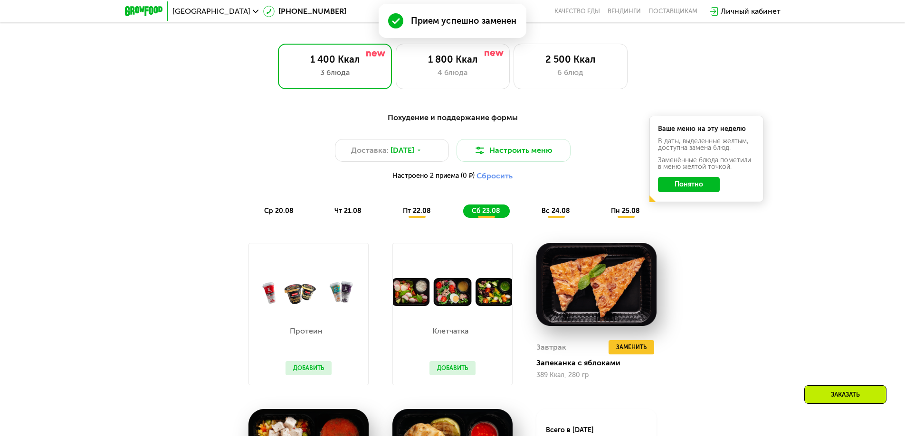
click at [452, 371] on button "Добавить" at bounding box center [452, 368] width 46 height 14
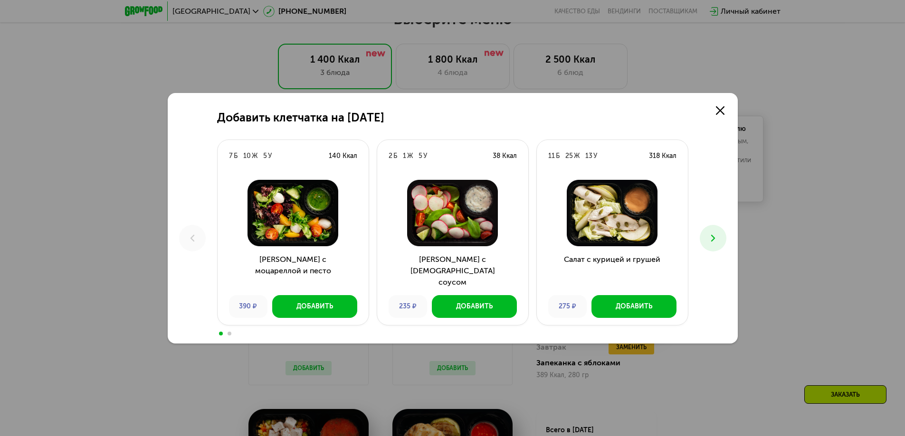
click at [708, 240] on icon at bounding box center [712, 238] width 11 height 11
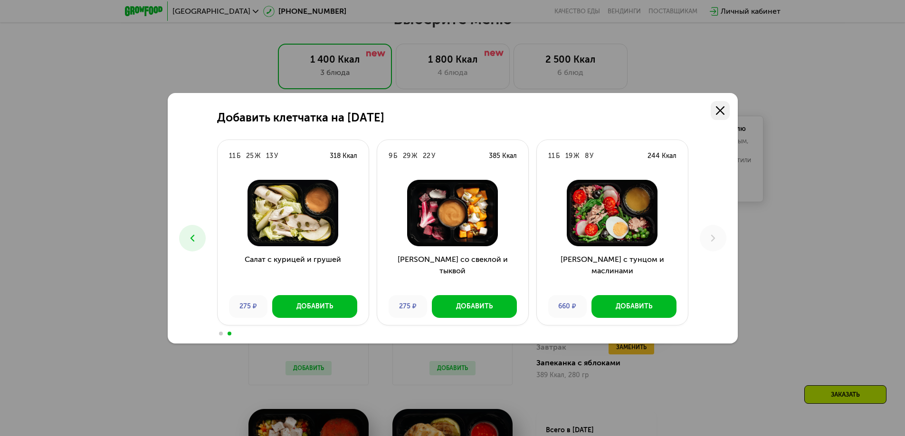
click at [723, 106] on icon at bounding box center [720, 110] width 9 height 9
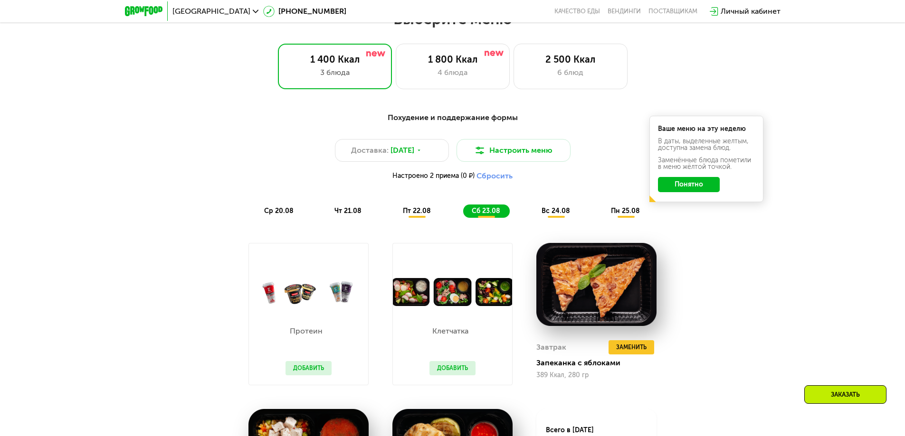
click at [545, 215] on span "вс 24.08" at bounding box center [555, 211] width 28 height 8
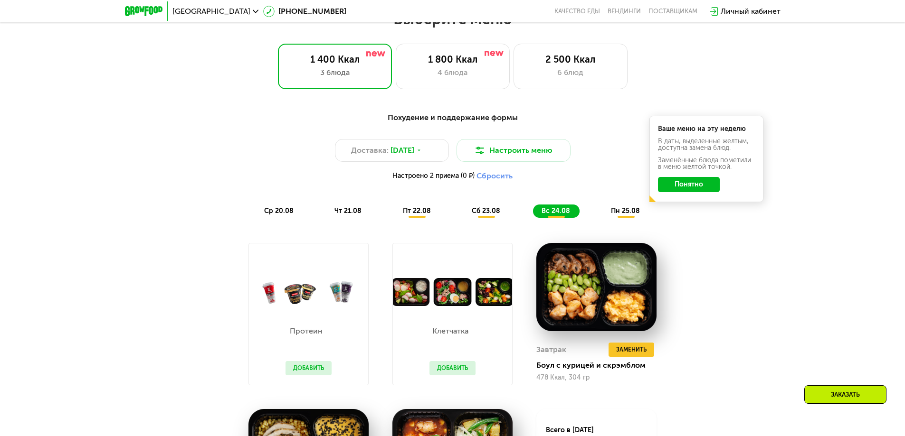
scroll to position [665, 0]
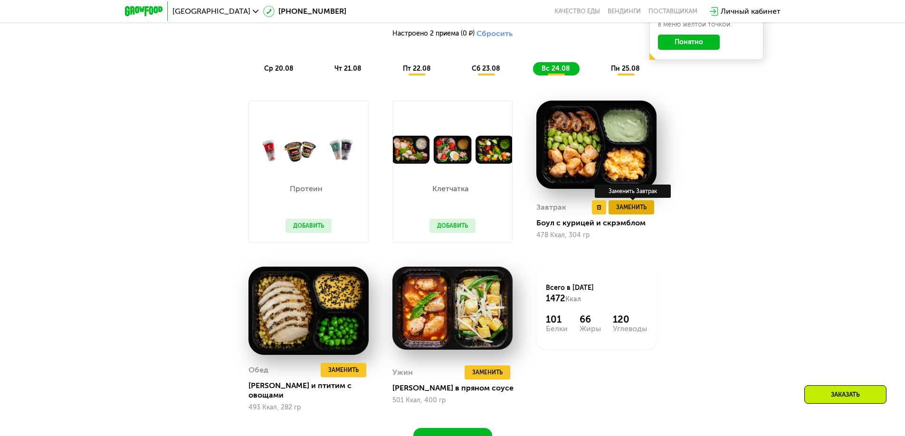
click at [632, 210] on span "Заменить" at bounding box center [631, 207] width 30 height 9
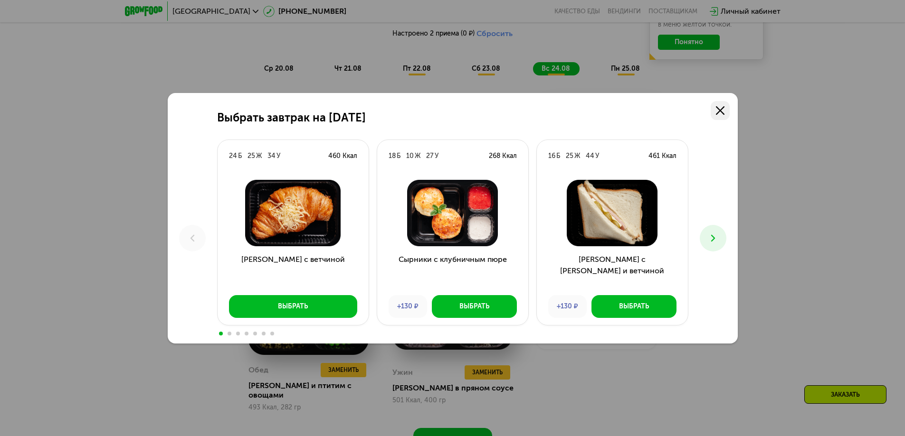
click at [722, 110] on icon at bounding box center [720, 110] width 9 height 9
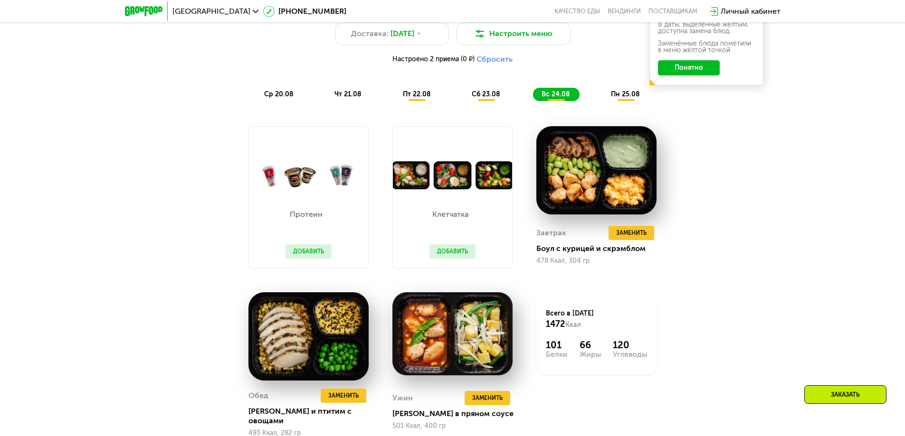
scroll to position [617, 0]
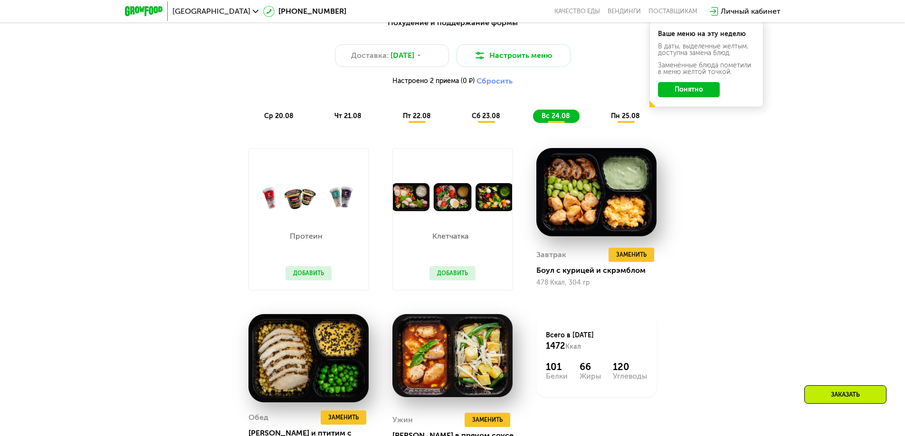
click at [491, 119] on span "сб 23.08" at bounding box center [486, 116] width 28 height 8
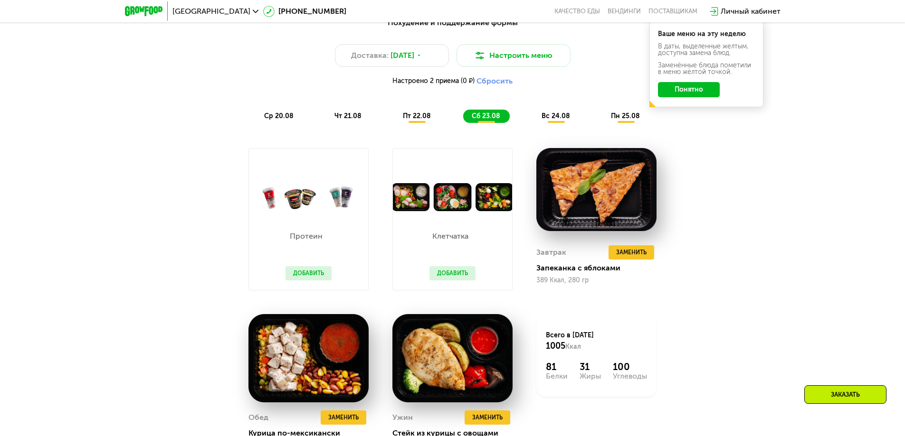
click at [405, 120] on span "пт 22.08" at bounding box center [417, 116] width 28 height 8
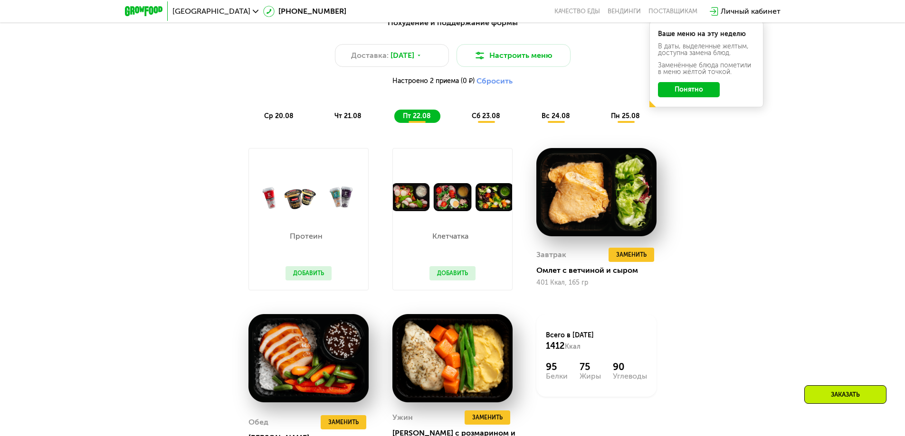
click at [394, 114] on div "чт 21.08" at bounding box center [417, 116] width 46 height 13
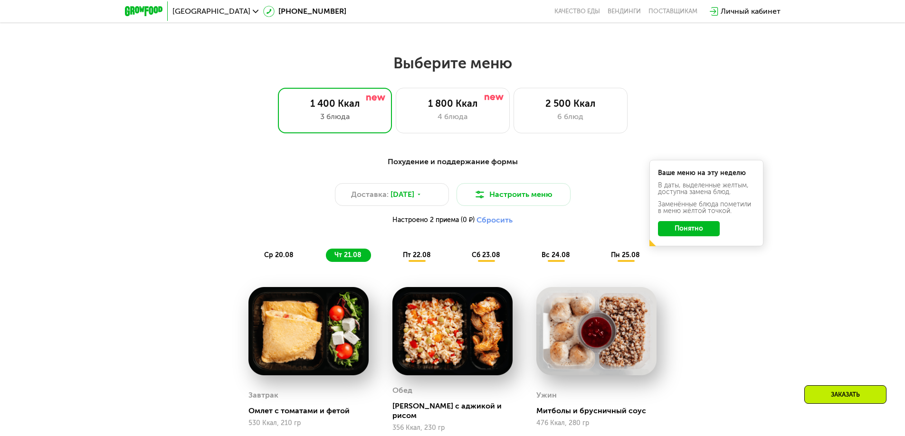
scroll to position [475, 0]
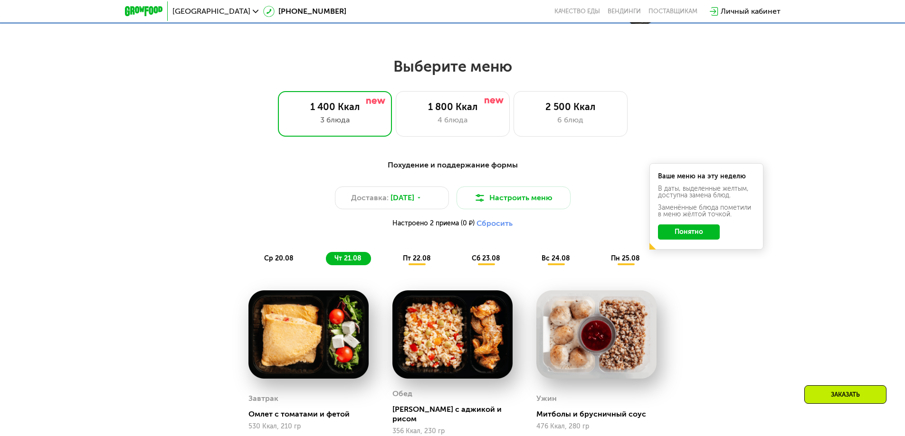
click at [566, 263] on span "вс 24.08" at bounding box center [555, 259] width 28 height 8
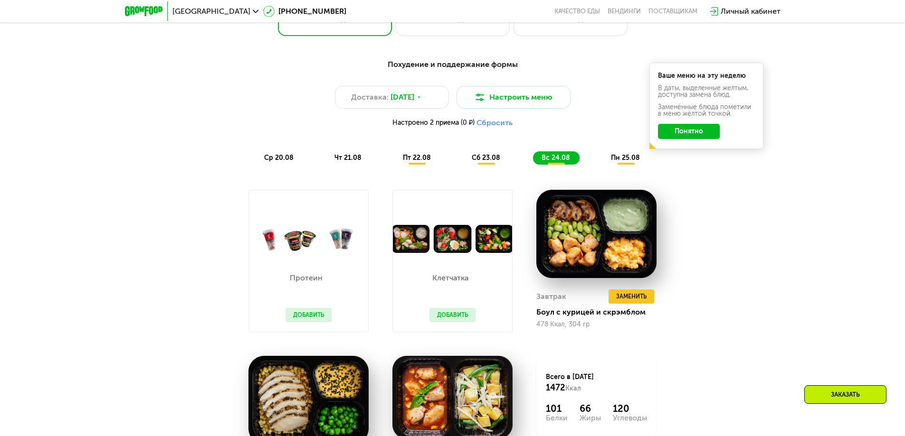
scroll to position [570, 0]
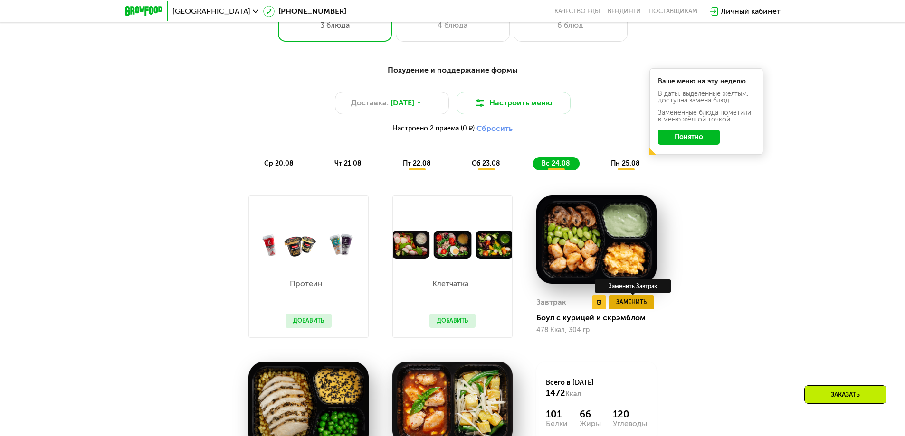
click at [639, 307] on span "Заменить" at bounding box center [631, 302] width 30 height 9
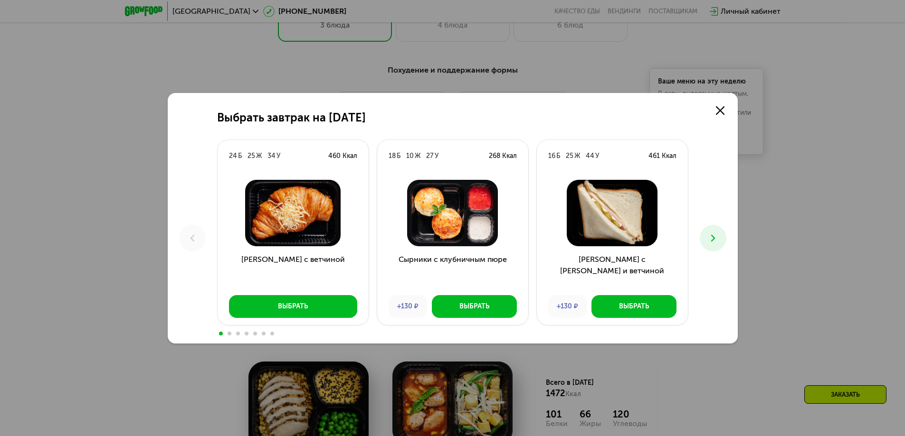
click at [716, 236] on icon at bounding box center [712, 238] width 11 height 11
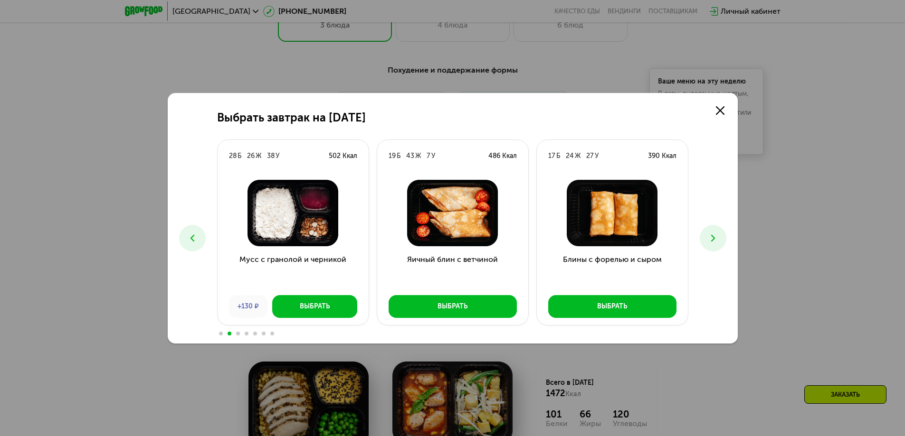
click at [715, 235] on icon at bounding box center [712, 238] width 11 height 11
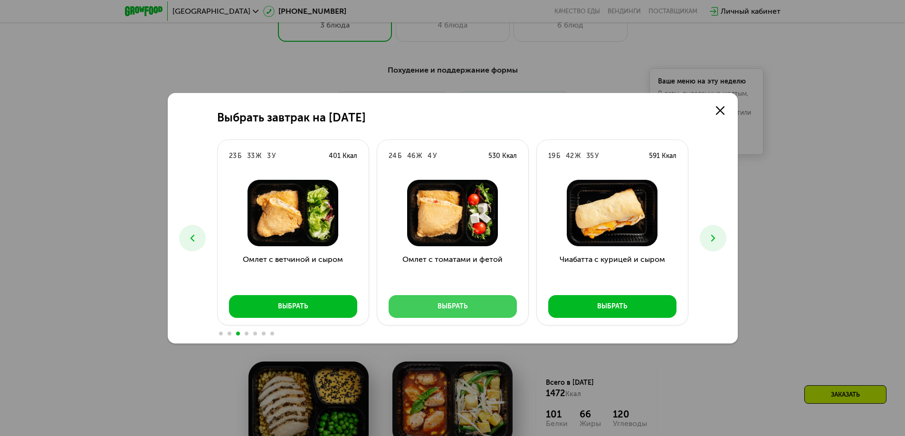
click at [469, 309] on button "Выбрать" at bounding box center [452, 306] width 128 height 23
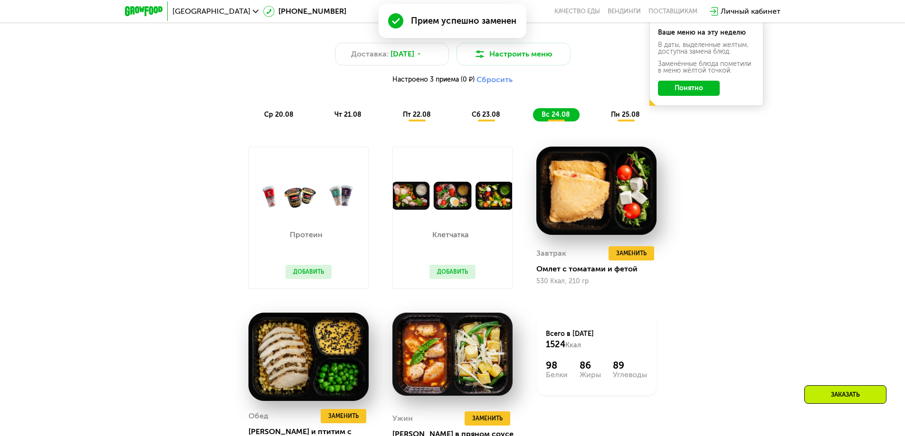
scroll to position [665, 0]
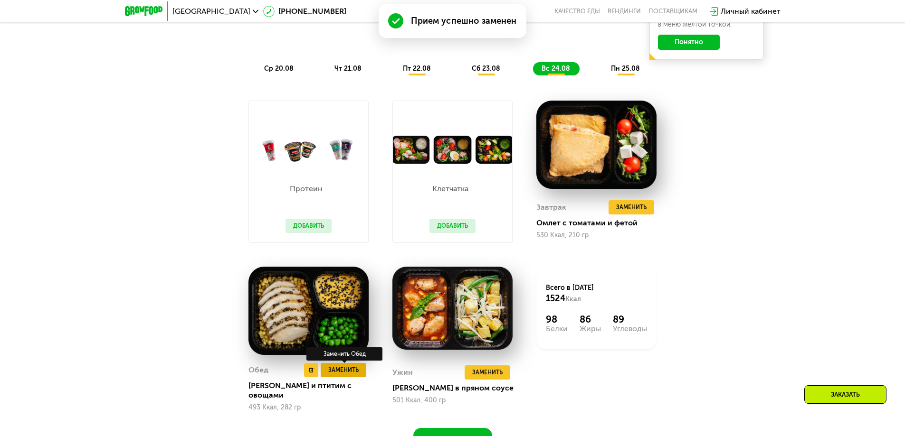
click at [351, 373] on span "Заменить" at bounding box center [343, 370] width 30 height 9
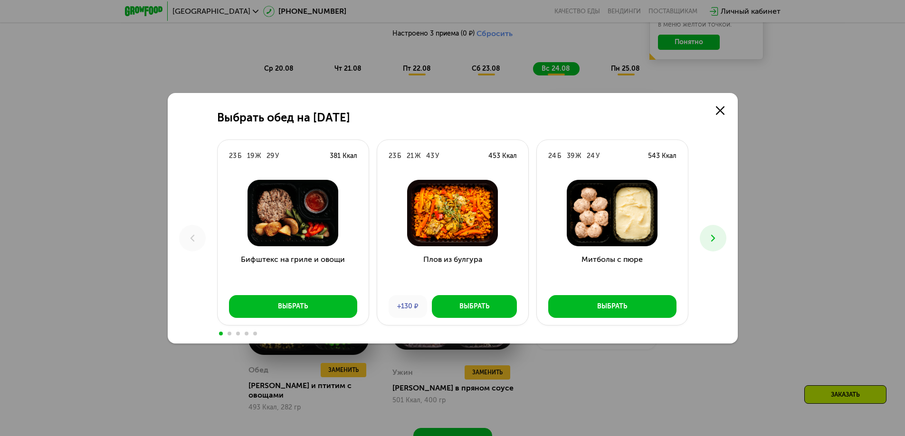
click at [715, 244] on button at bounding box center [712, 238] width 27 height 27
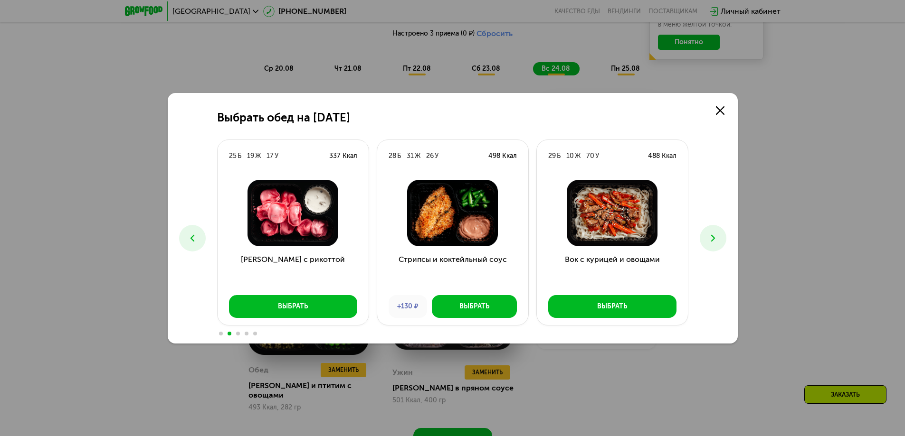
click at [714, 237] on use at bounding box center [712, 238] width 4 height 7
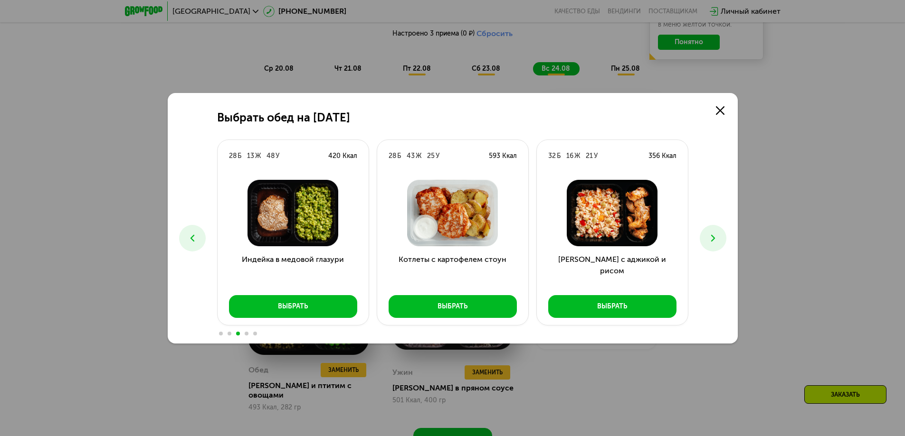
click at [714, 237] on use at bounding box center [712, 238] width 4 height 7
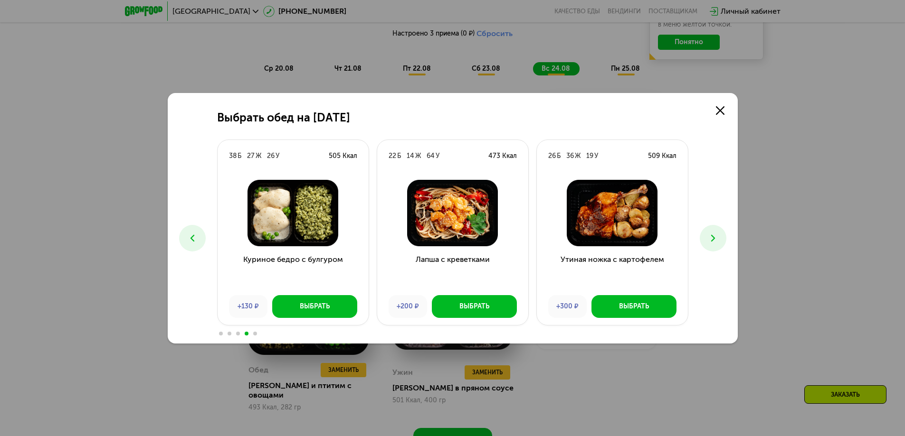
click at [714, 237] on use at bounding box center [712, 238] width 4 height 7
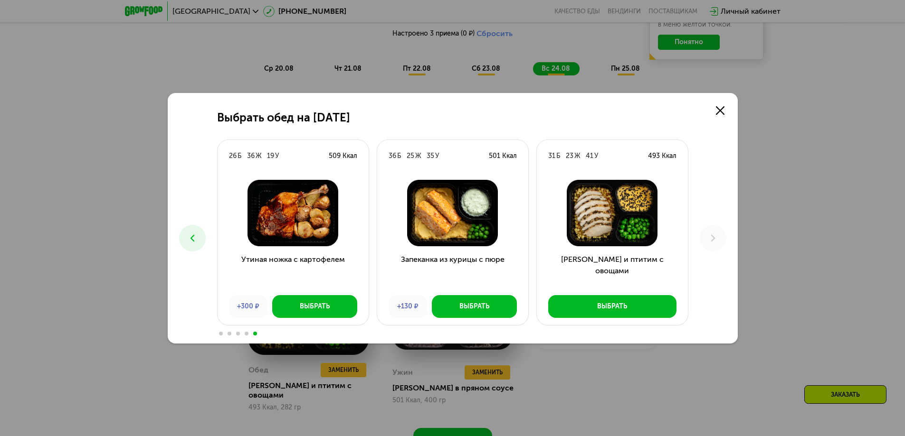
click at [194, 236] on icon at bounding box center [192, 238] width 11 height 11
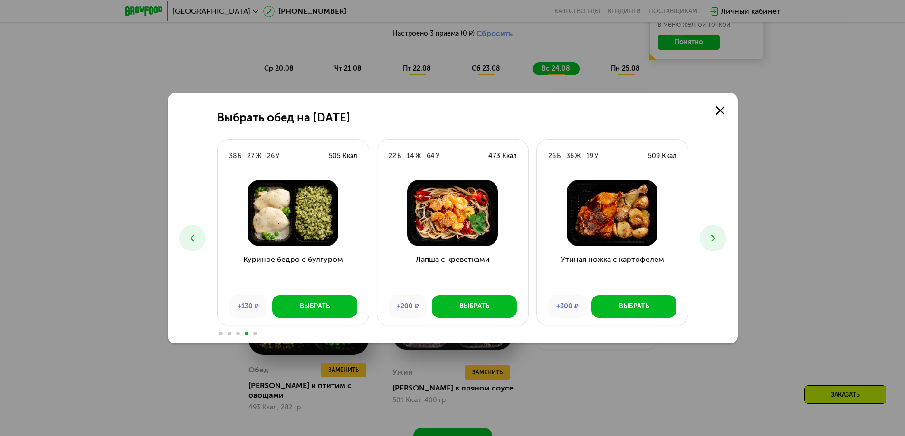
click at [194, 235] on icon at bounding box center [192, 238] width 11 height 11
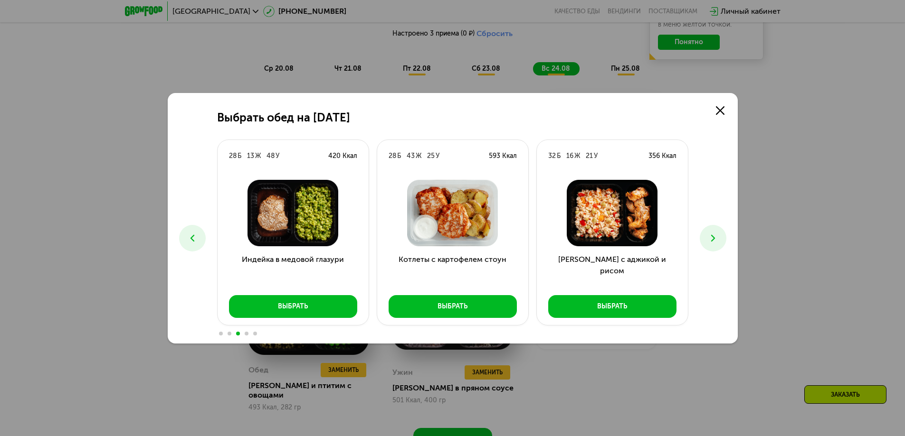
click at [194, 234] on icon at bounding box center [192, 238] width 11 height 11
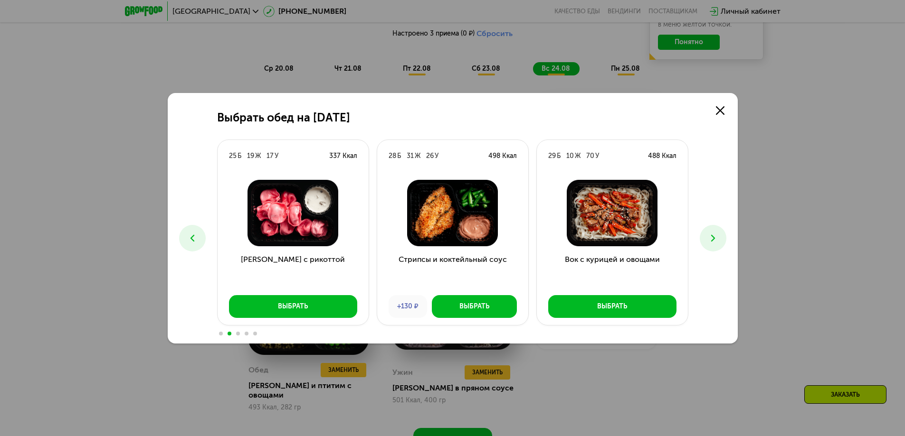
click at [194, 234] on icon at bounding box center [192, 238] width 11 height 11
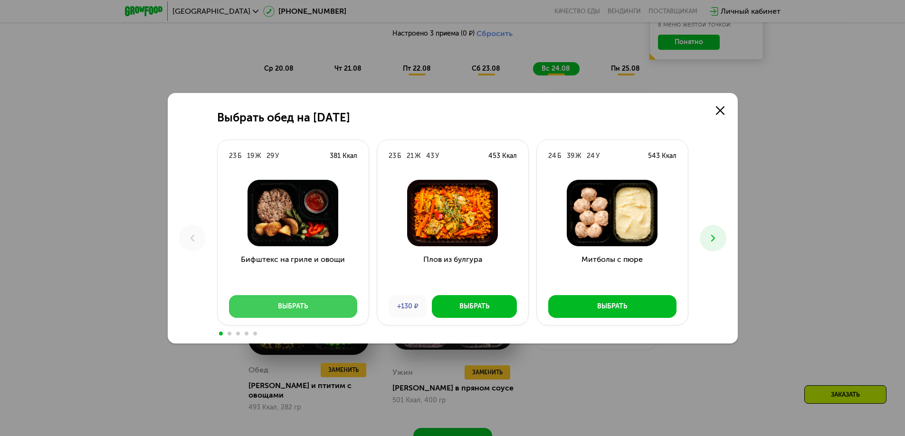
click at [291, 308] on div "Выбрать" at bounding box center [293, 306] width 30 height 9
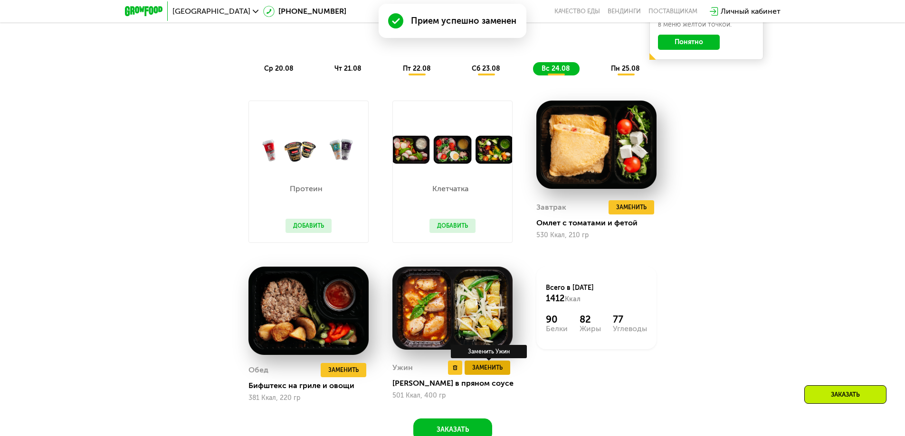
click at [495, 373] on span "Заменить" at bounding box center [487, 367] width 30 height 9
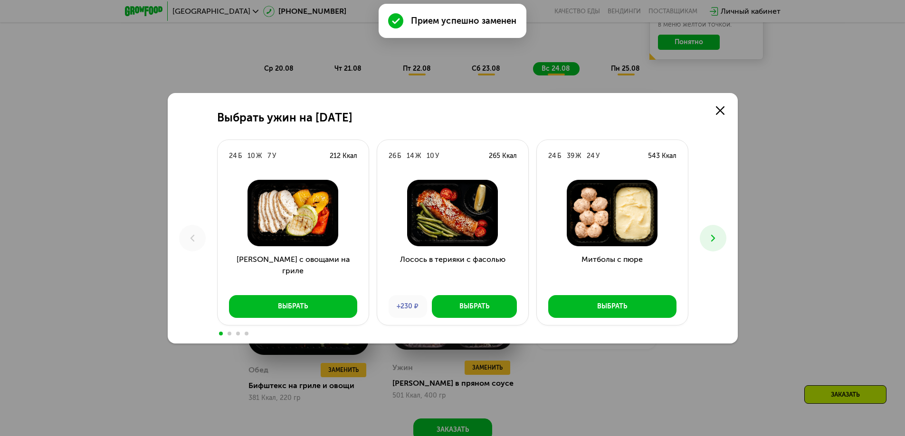
click at [711, 244] on button at bounding box center [712, 238] width 27 height 27
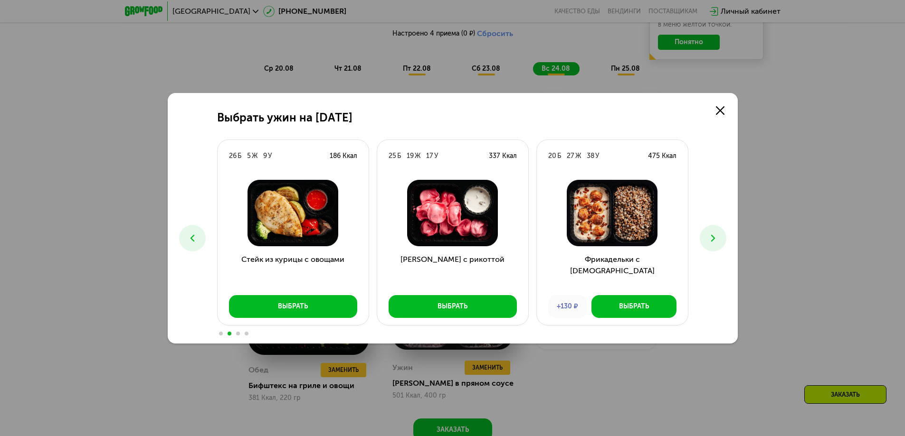
click at [711, 244] on icon at bounding box center [712, 238] width 11 height 11
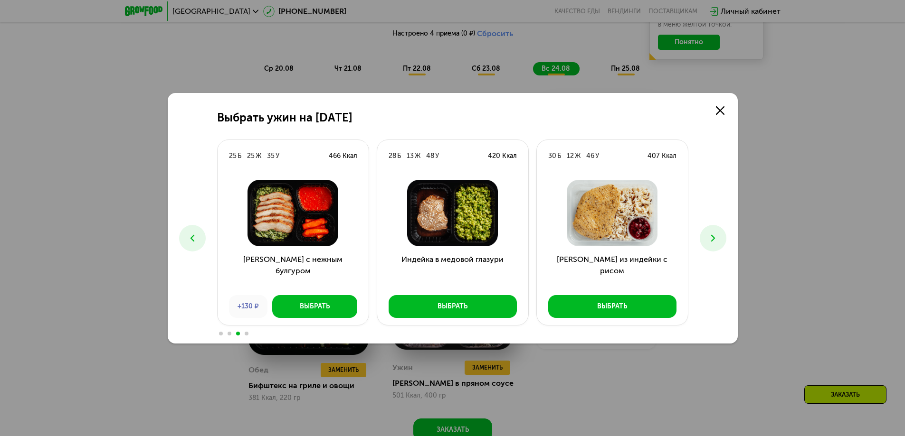
click at [711, 244] on icon at bounding box center [712, 238] width 11 height 11
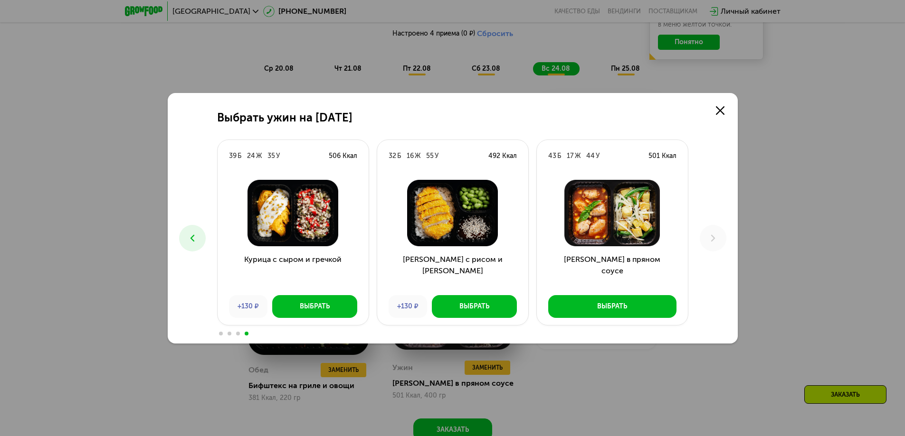
click at [188, 242] on icon at bounding box center [192, 238] width 11 height 11
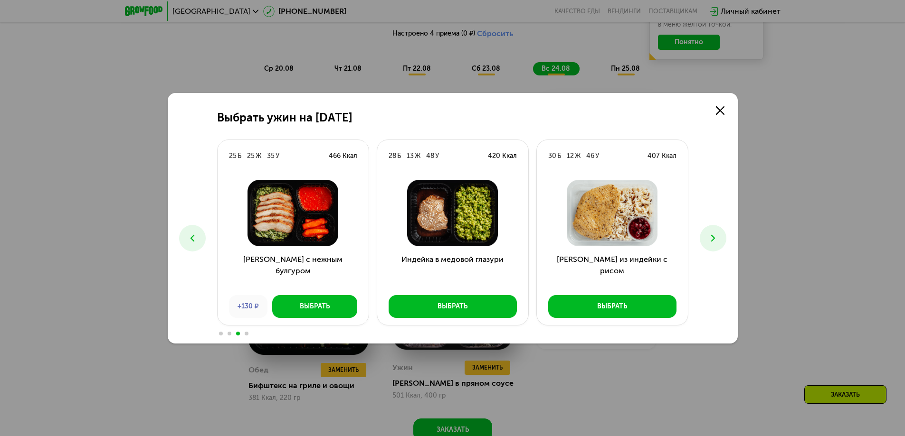
click at [188, 242] on icon at bounding box center [192, 238] width 11 height 11
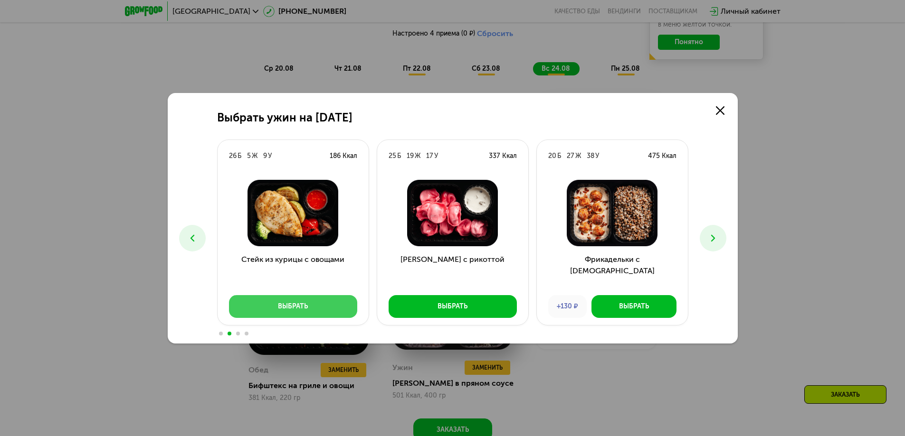
click at [320, 309] on button "Выбрать" at bounding box center [293, 306] width 128 height 23
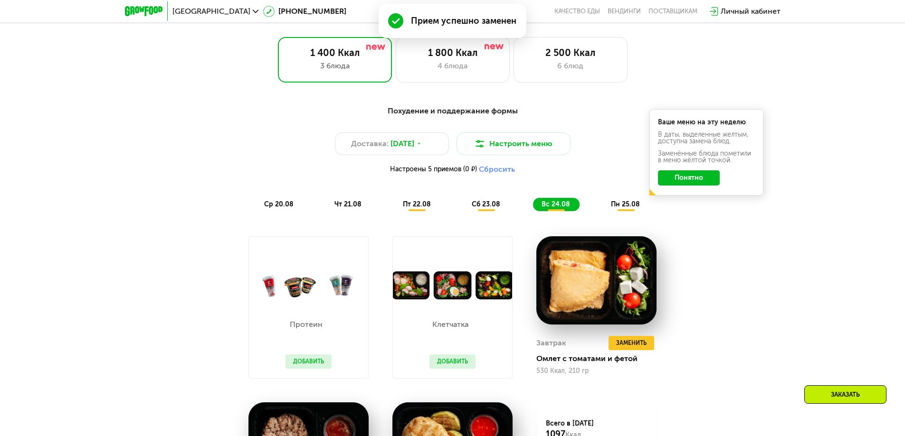
scroll to position [475, 0]
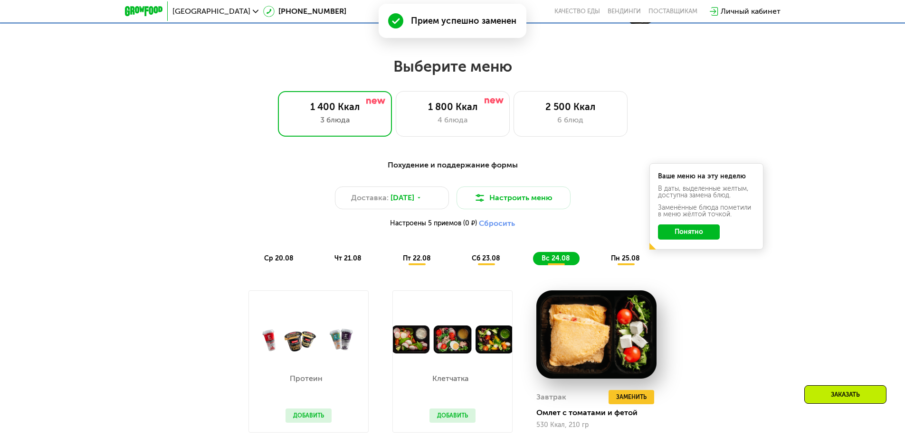
click at [622, 263] on span "пн 25.08" at bounding box center [625, 259] width 29 height 8
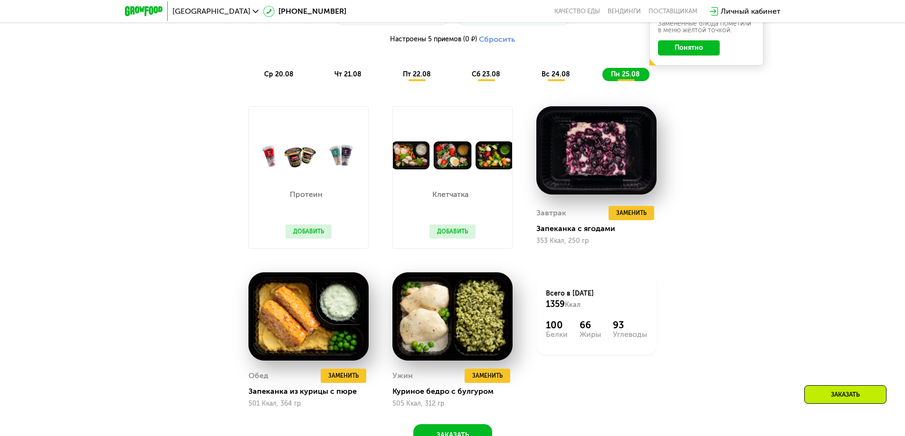
scroll to position [760, 0]
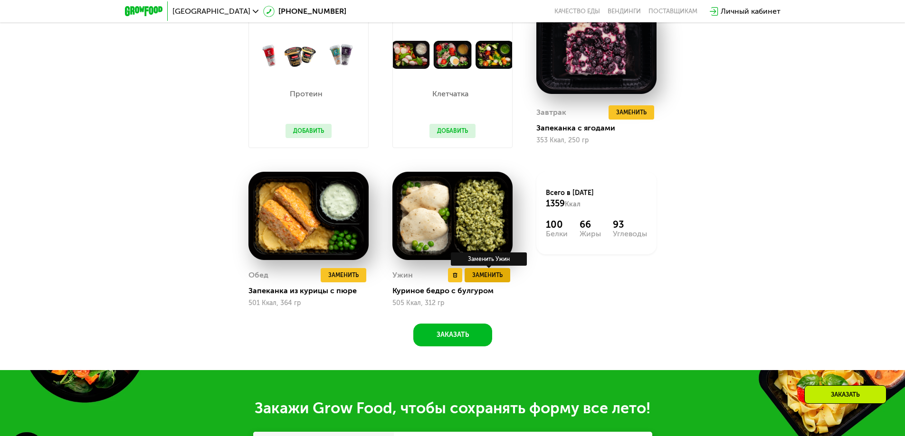
click at [495, 283] on button "Заменить" at bounding box center [487, 275] width 46 height 14
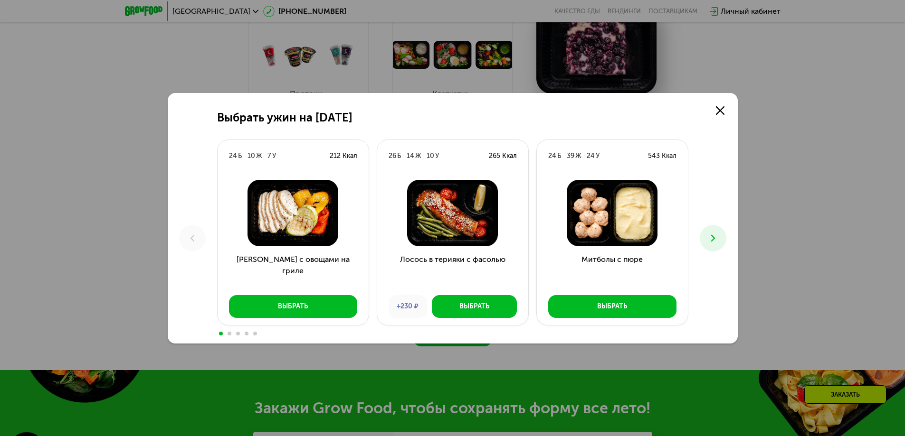
click at [718, 235] on icon at bounding box center [712, 238] width 11 height 11
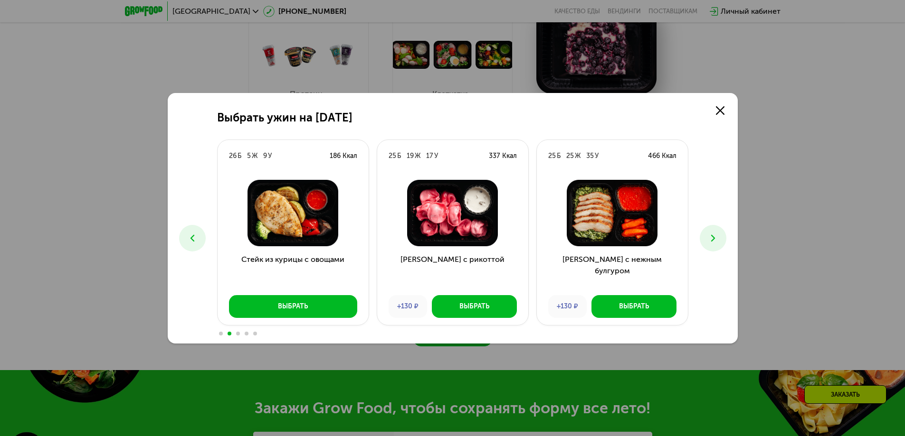
click at [715, 231] on button at bounding box center [712, 238] width 27 height 27
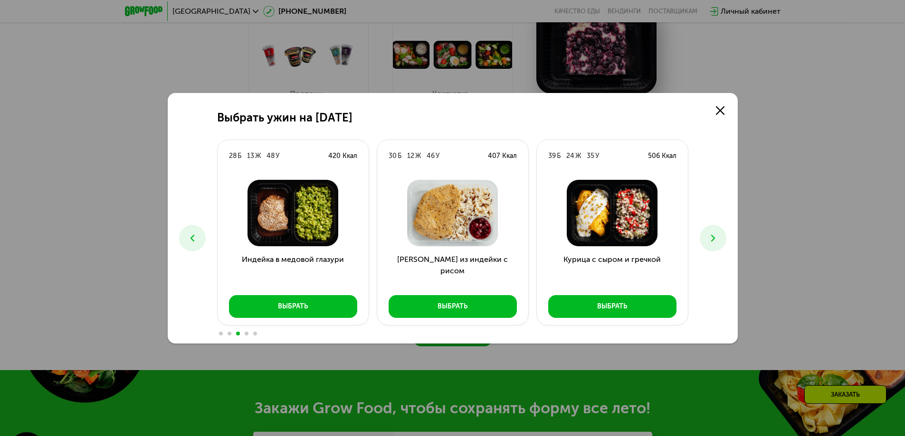
click at [715, 230] on button at bounding box center [712, 238] width 27 height 27
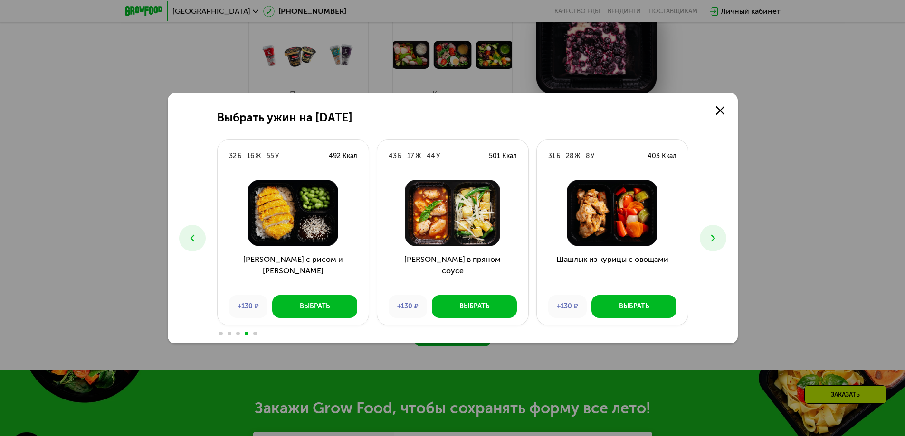
click at [715, 230] on button at bounding box center [712, 238] width 27 height 27
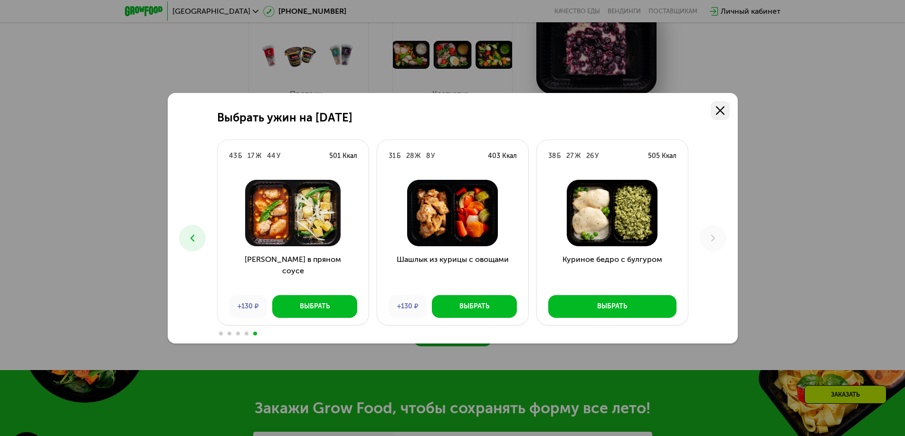
click at [717, 111] on icon at bounding box center [720, 110] width 9 height 9
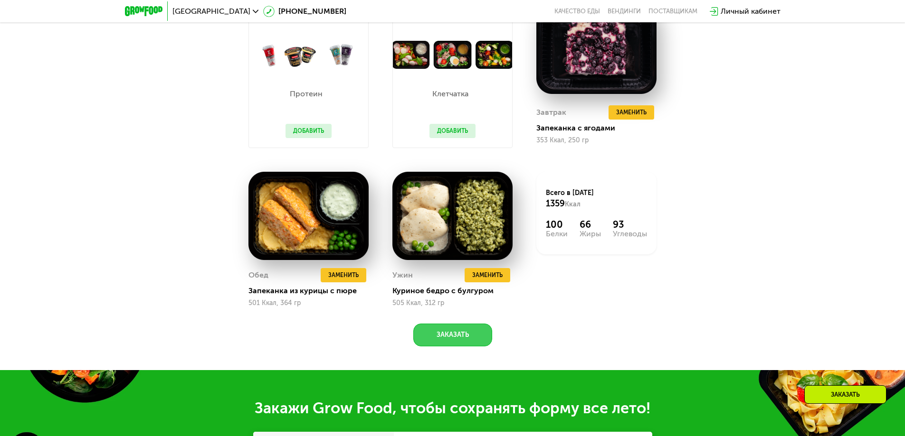
click at [447, 341] on button "Заказать" at bounding box center [452, 335] width 79 height 23
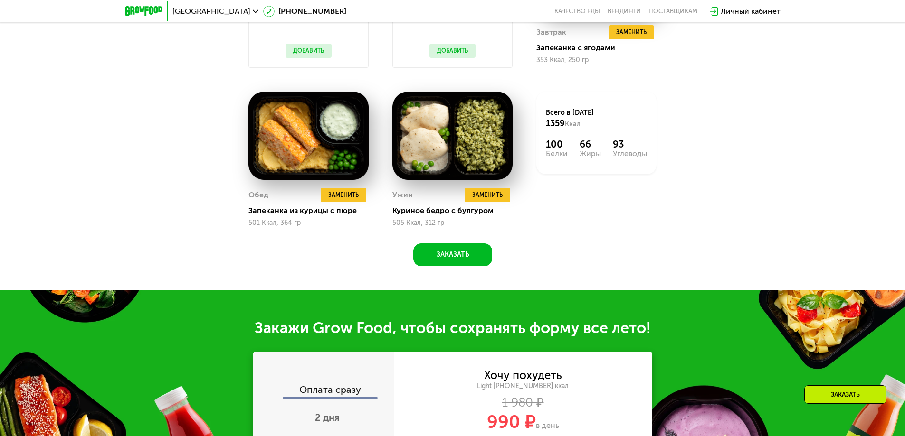
scroll to position [1133, 0]
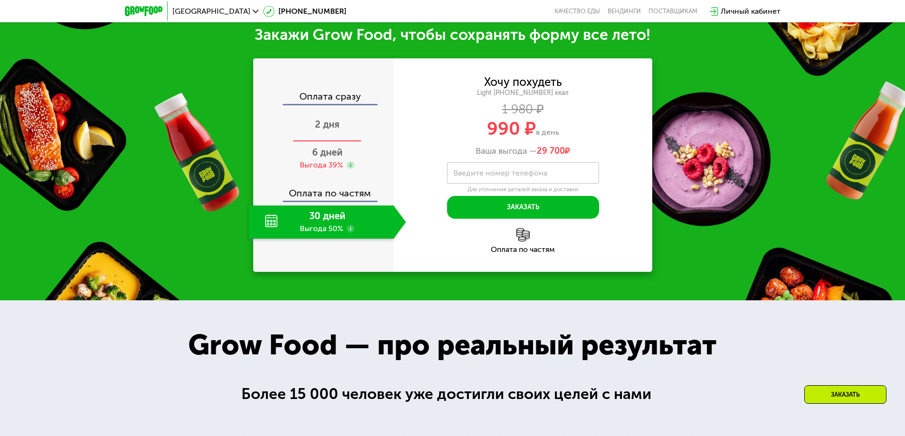
click at [332, 129] on span "2 дня" at bounding box center [327, 124] width 25 height 11
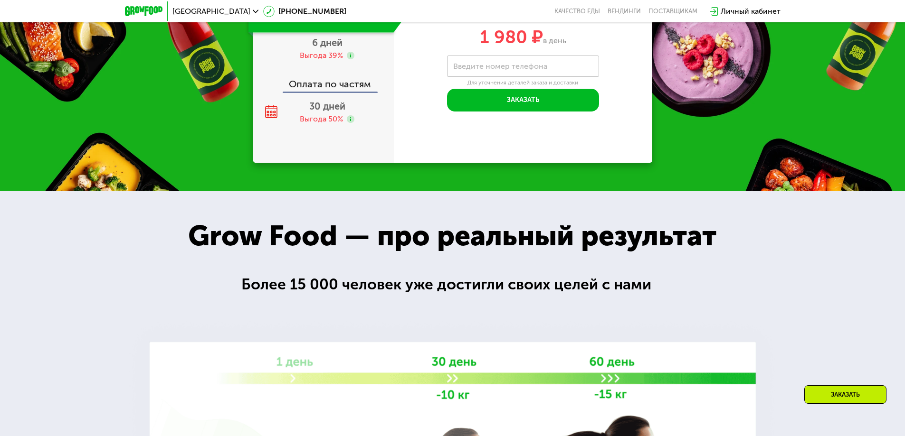
scroll to position [1086, 0]
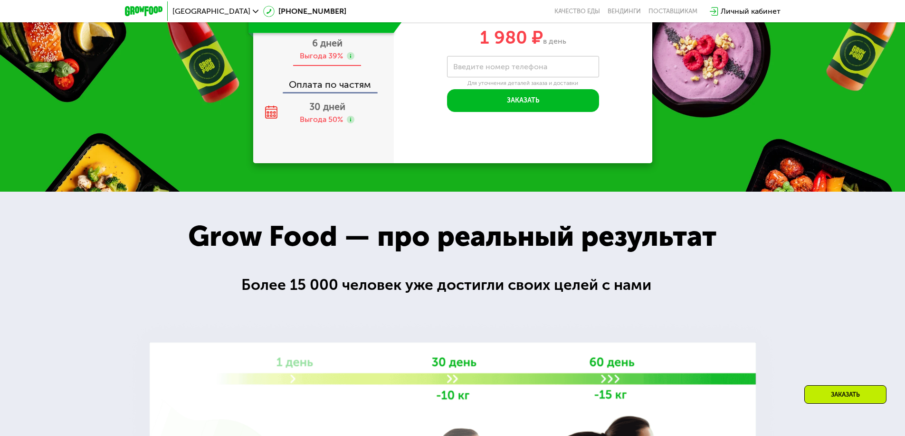
click at [327, 49] on span "6 дней" at bounding box center [327, 43] width 30 height 11
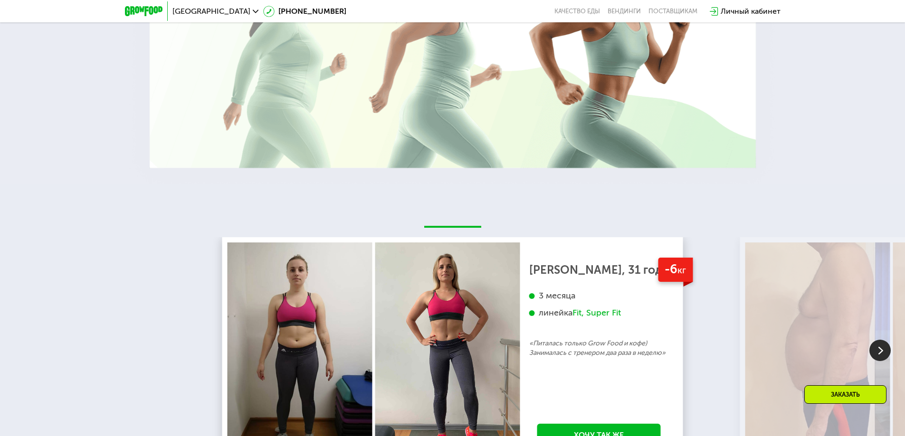
scroll to position [1396, 0]
